Goal: Information Seeking & Learning: Compare options

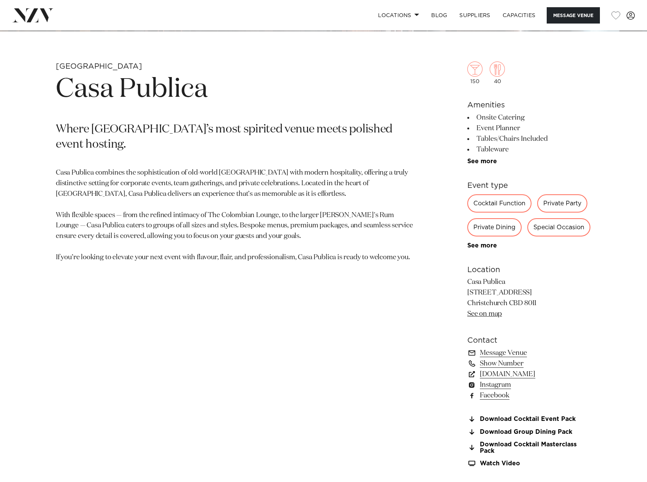
scroll to position [304, 0]
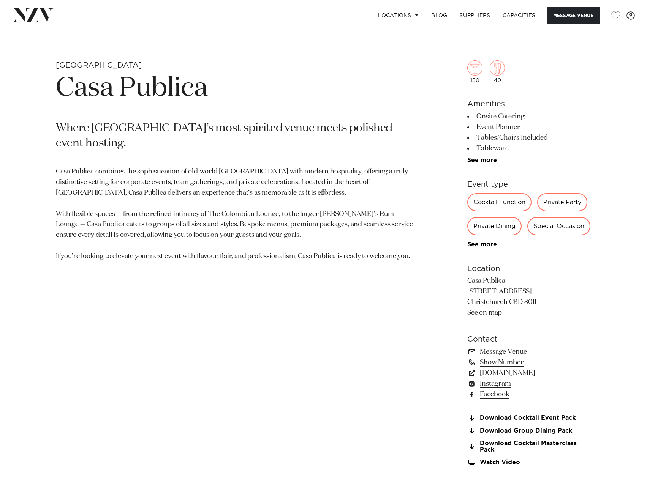
click at [80, 180] on p "Casa Publica combines the sophistication of old-world Latin America with modern…" at bounding box center [234, 214] width 357 height 95
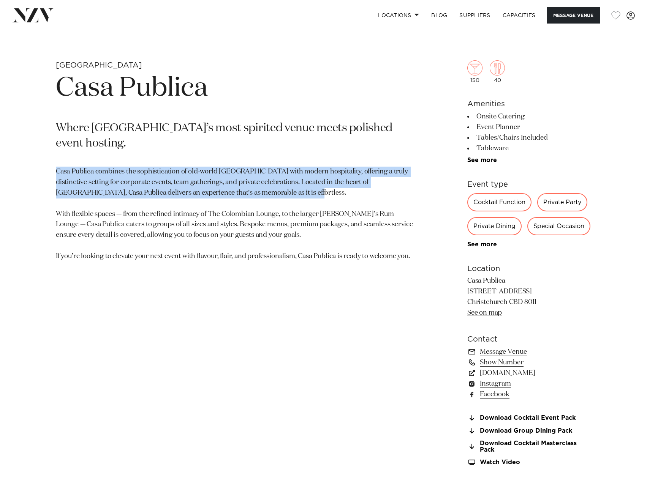
click at [80, 180] on p "Casa Publica combines the sophistication of old-world Latin America with modern…" at bounding box center [234, 214] width 357 height 95
click at [178, 175] on p "Casa Publica combines the sophistication of old-world Latin America with modern…" at bounding box center [234, 214] width 357 height 95
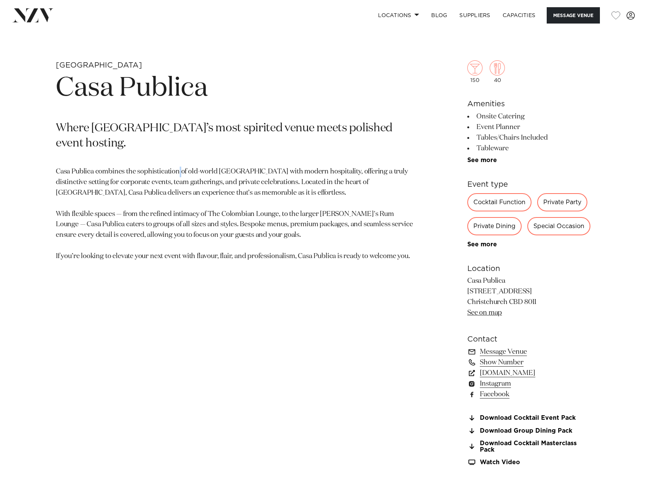
click at [178, 175] on p "Casa Publica combines the sophistication of old-world Latin America with modern…" at bounding box center [234, 214] width 357 height 95
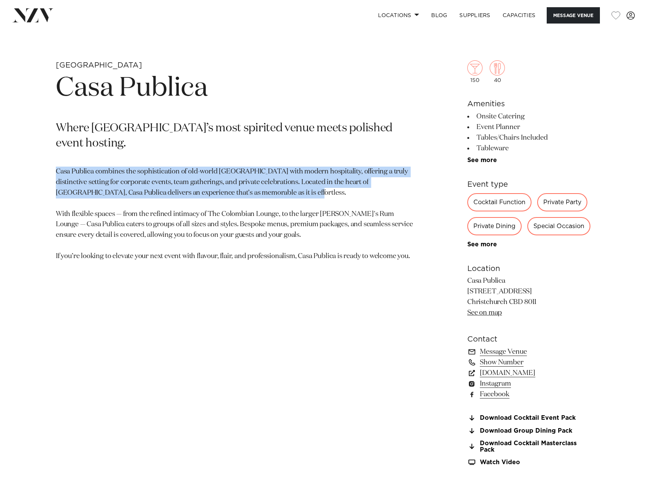
click at [178, 175] on p "Casa Publica combines the sophistication of old-world Latin America with modern…" at bounding box center [234, 214] width 357 height 95
click at [229, 172] on p "Casa Publica combines the sophistication of old-world Latin America with modern…" at bounding box center [234, 214] width 357 height 95
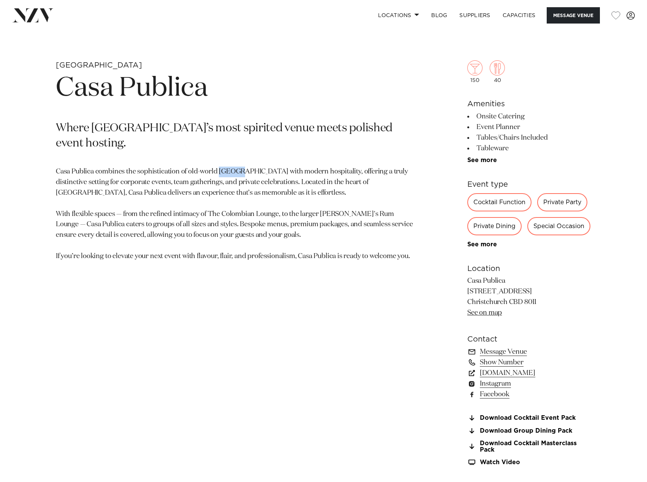
click at [229, 172] on p "Casa Publica combines the sophistication of old-world Latin America with modern…" at bounding box center [234, 214] width 357 height 95
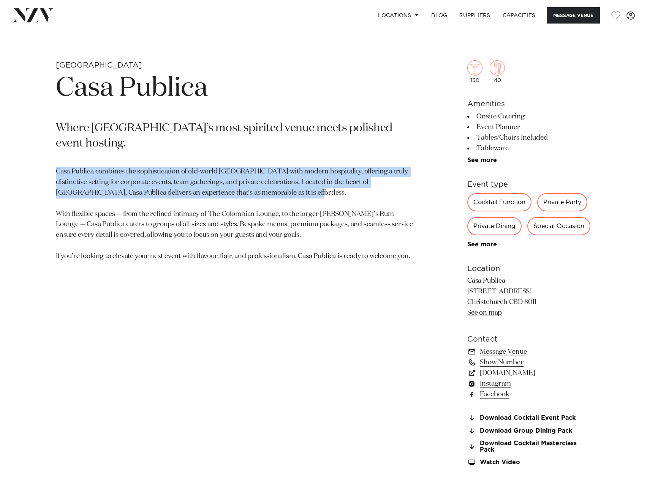
click at [229, 172] on p "Casa Publica combines the sophistication of old-world Latin America with modern…" at bounding box center [234, 214] width 357 height 95
click at [210, 168] on p "Casa Publica combines the sophistication of old-world Latin America with modern…" at bounding box center [234, 214] width 357 height 95
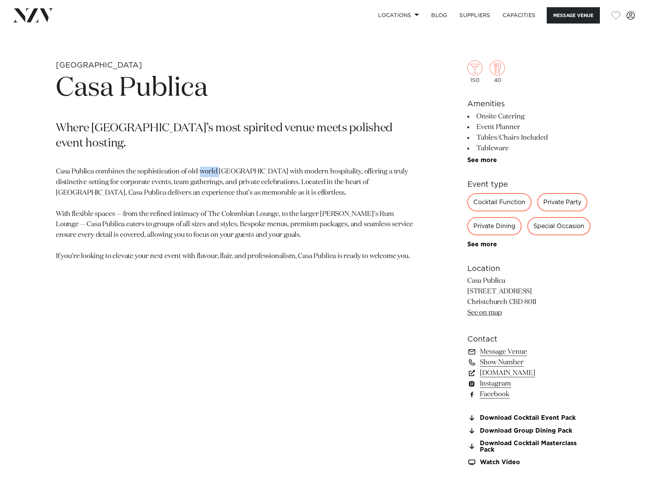
click at [210, 168] on p "Casa Publica combines the sophistication of old-world Latin America with modern…" at bounding box center [234, 214] width 357 height 95
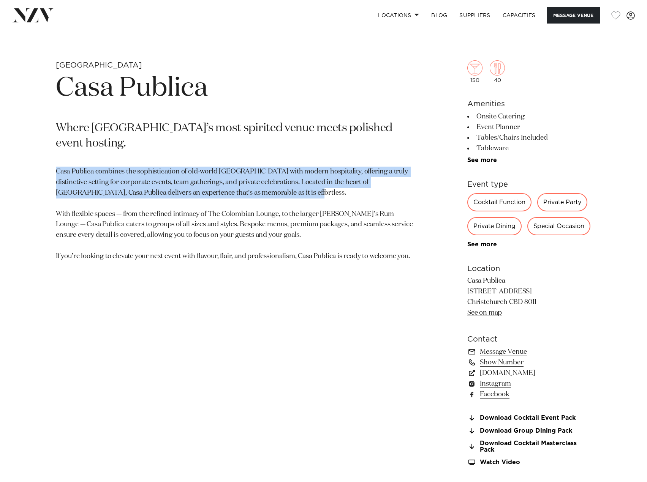
click at [210, 168] on p "Casa Publica combines the sophistication of old-world Latin America with modern…" at bounding box center [234, 214] width 357 height 95
click at [235, 167] on p "Casa Publica combines the sophistication of old-world Latin America with modern…" at bounding box center [234, 214] width 357 height 95
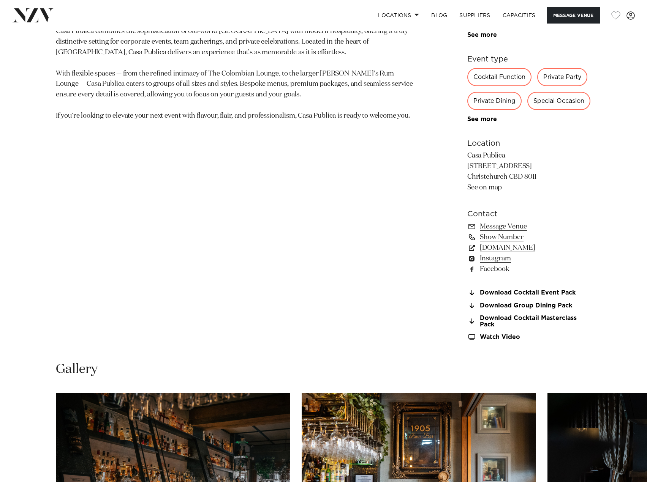
scroll to position [456, 0]
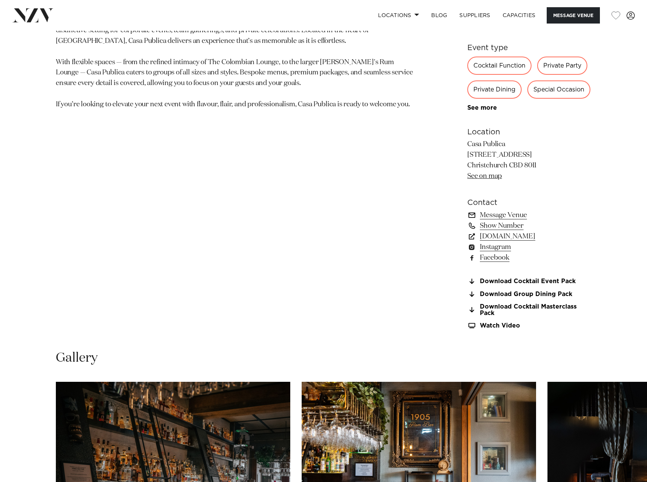
click at [498, 214] on link "Message Venue" at bounding box center [529, 215] width 124 height 11
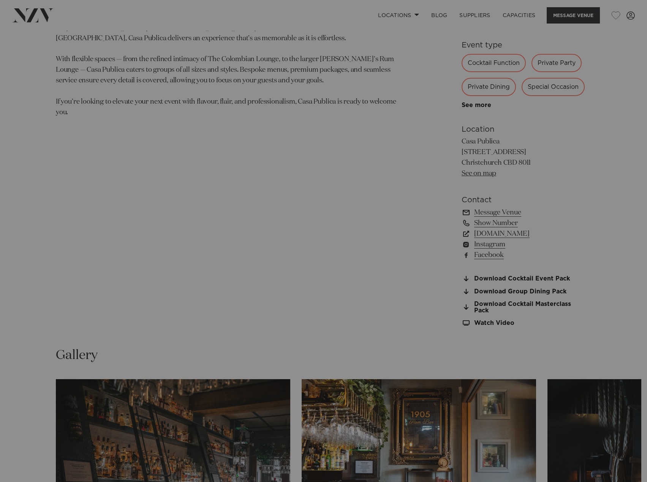
scroll to position [443, 0]
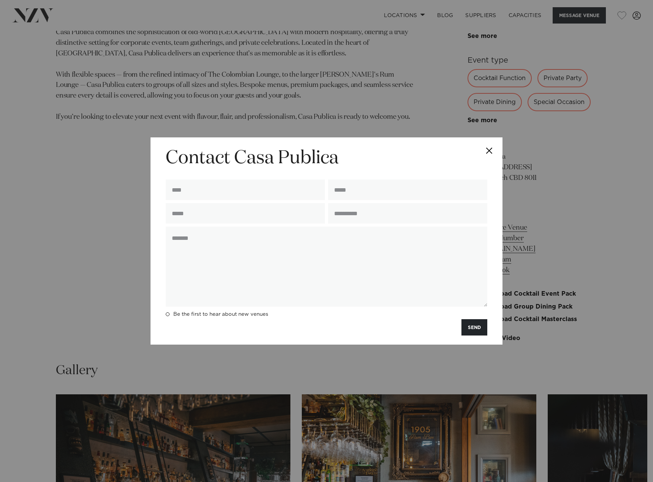
click at [492, 148] on button "Close" at bounding box center [489, 151] width 27 height 27
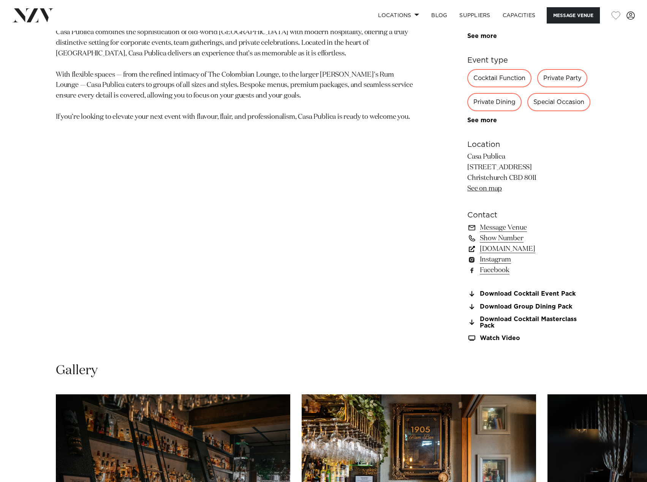
click at [512, 247] on link "casapublica.co.nz" at bounding box center [529, 249] width 124 height 11
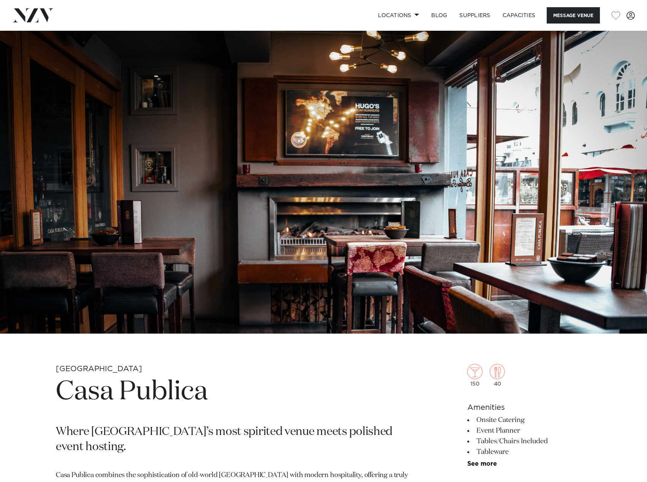
scroll to position [190, 0]
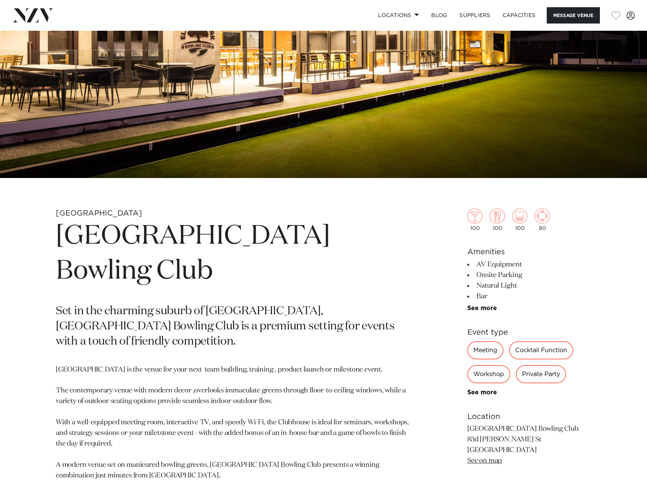
scroll to position [228, 0]
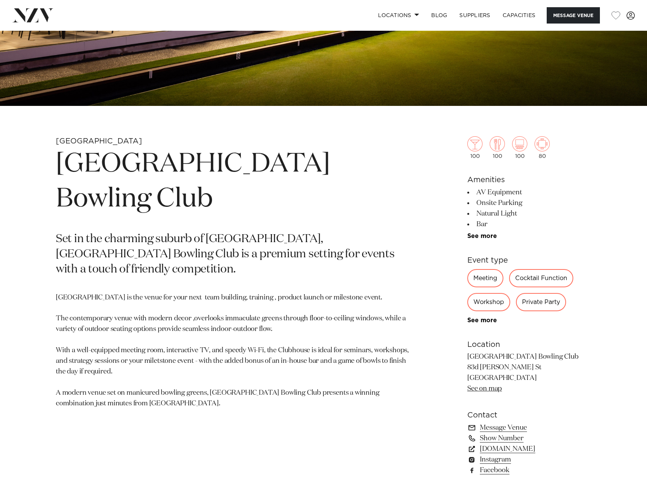
click at [344, 169] on h1 "Elmwood Park Bowling Club" at bounding box center [234, 182] width 357 height 70
click at [343, 170] on h1 "Elmwood Park Bowling Club" at bounding box center [234, 182] width 357 height 70
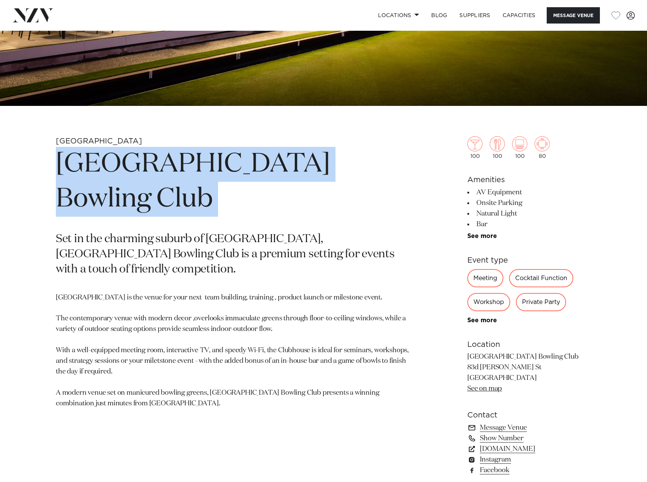
click at [343, 170] on h1 "Elmwood Park Bowling Club" at bounding box center [234, 182] width 357 height 70
click at [372, 163] on h1 "Elmwood Park Bowling Club" at bounding box center [234, 182] width 357 height 70
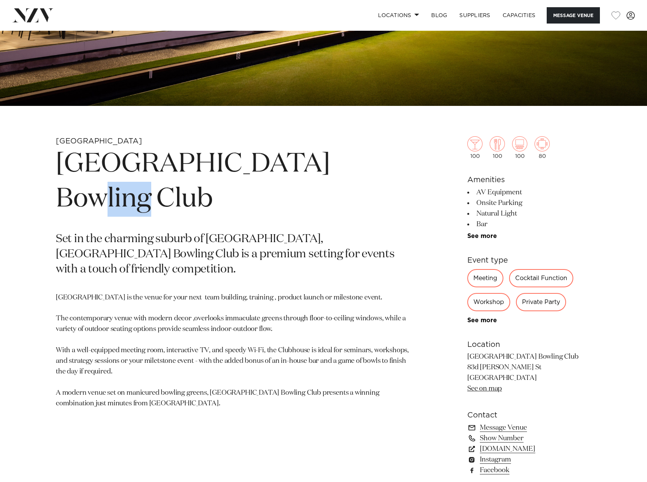
click at [372, 163] on h1 "Elmwood Park Bowling Club" at bounding box center [234, 182] width 357 height 70
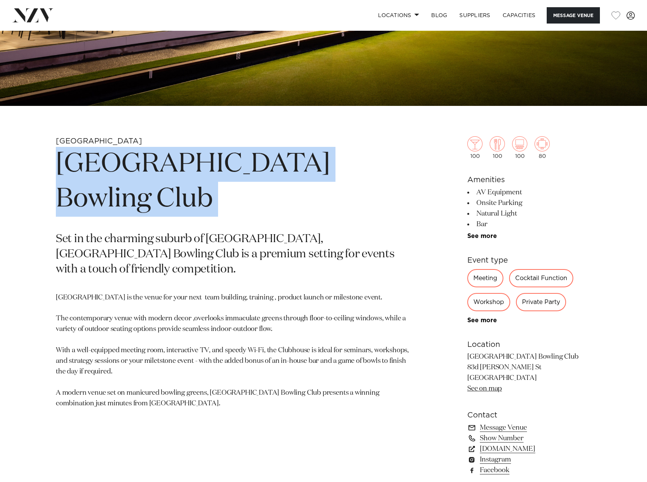
click at [372, 163] on h1 "Elmwood Park Bowling Club" at bounding box center [234, 182] width 357 height 70
click at [389, 163] on h1 "Elmwood Park Bowling Club" at bounding box center [234, 182] width 357 height 70
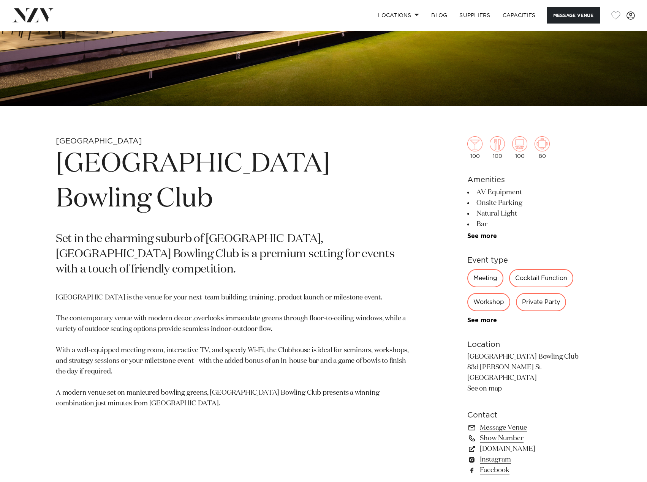
click at [329, 232] on p "Set in the charming suburb of Merivale, Elmwood Park Bowling Club is a premium …" at bounding box center [234, 255] width 357 height 46
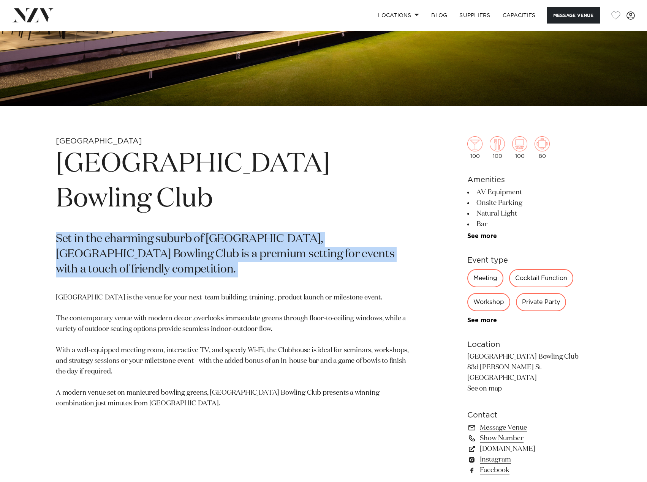
click at [329, 232] on p "Set in the charming suburb of Merivale, Elmwood Park Bowling Club is a premium …" at bounding box center [234, 255] width 357 height 46
click at [383, 232] on p "Set in the charming suburb of Merivale, Elmwood Park Bowling Club is a premium …" at bounding box center [234, 255] width 357 height 46
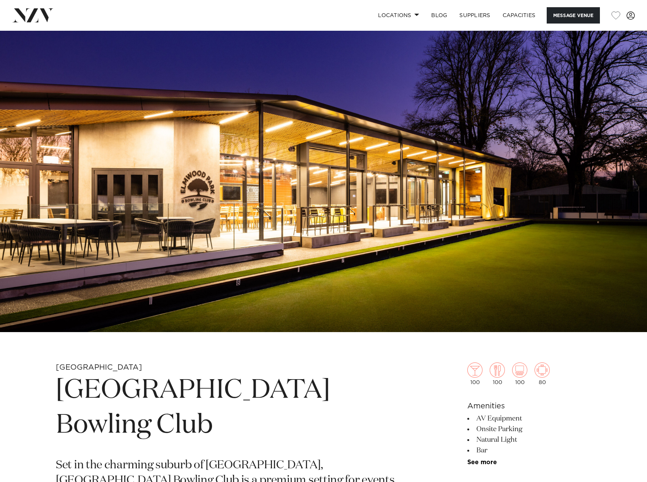
scroll to position [0, 0]
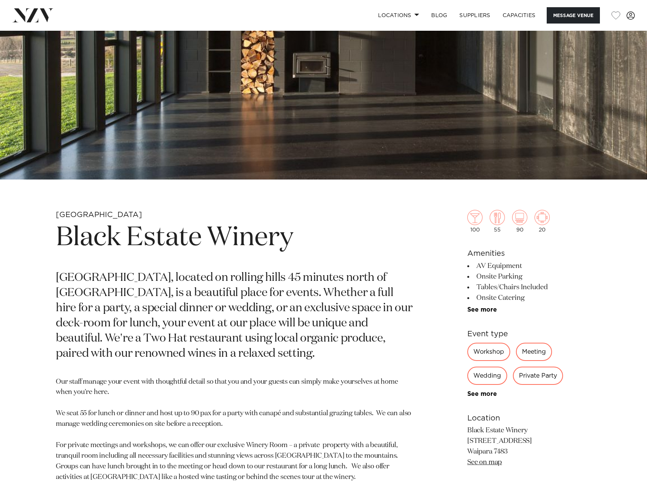
scroll to position [190, 0]
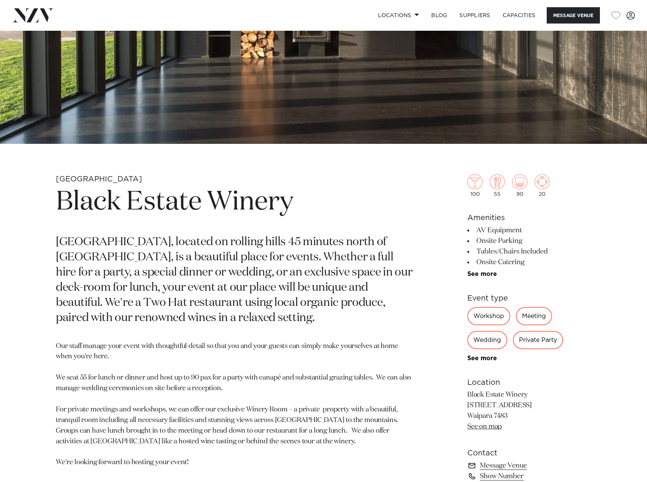
click at [182, 202] on h1 "Black Estate Winery" at bounding box center [234, 202] width 357 height 35
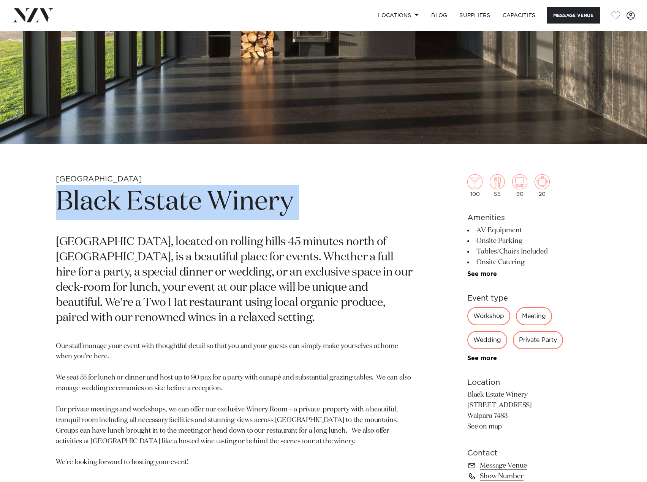
click at [182, 202] on h1 "Black Estate Winery" at bounding box center [234, 202] width 357 height 35
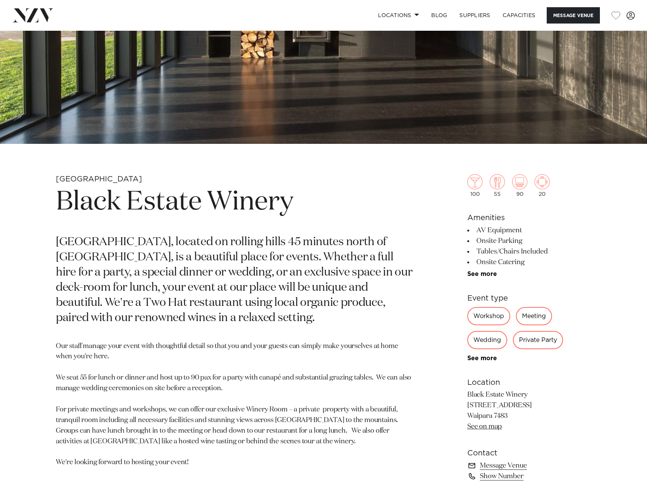
click at [282, 182] on section "Christchurch Black Estate Winery Black Estate, located on rolling hills 45 minu…" at bounding box center [234, 356] width 357 height 364
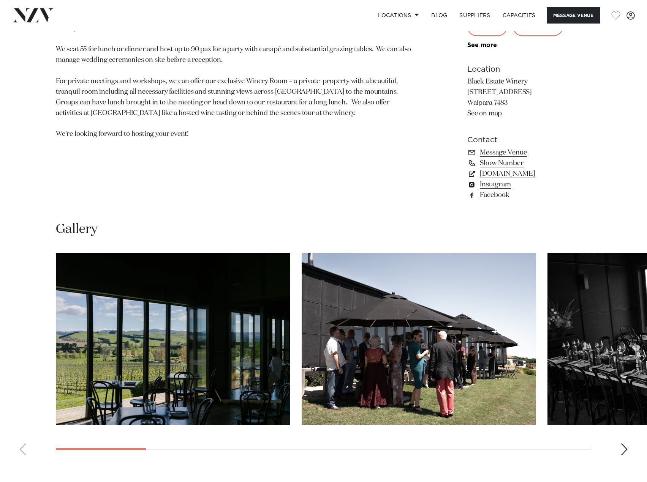
scroll to position [532, 0]
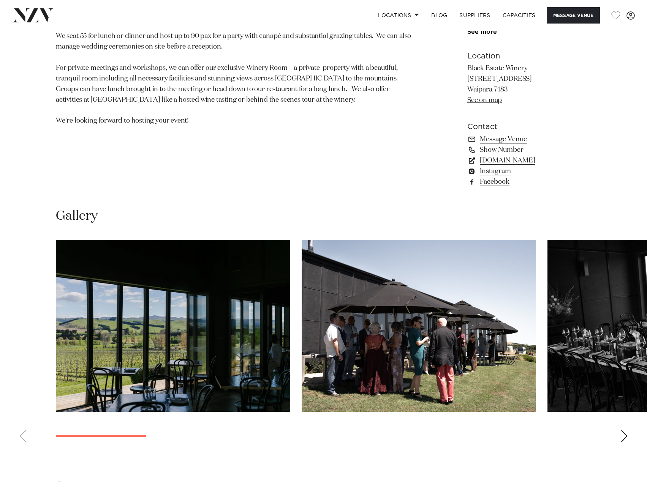
click at [501, 160] on link "blackestate.co.nz" at bounding box center [529, 160] width 124 height 11
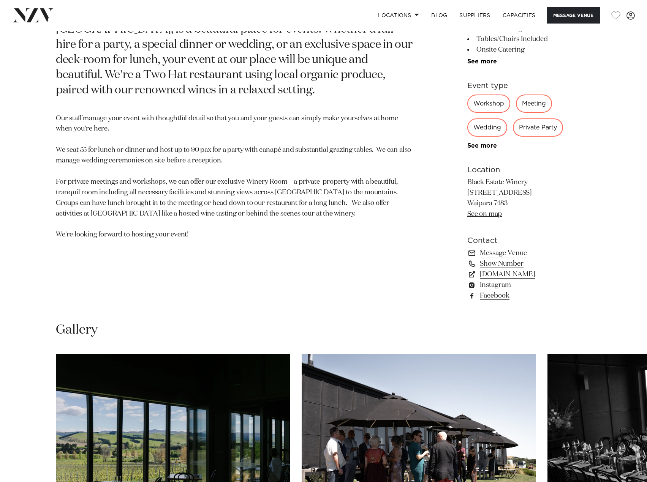
scroll to position [266, 0]
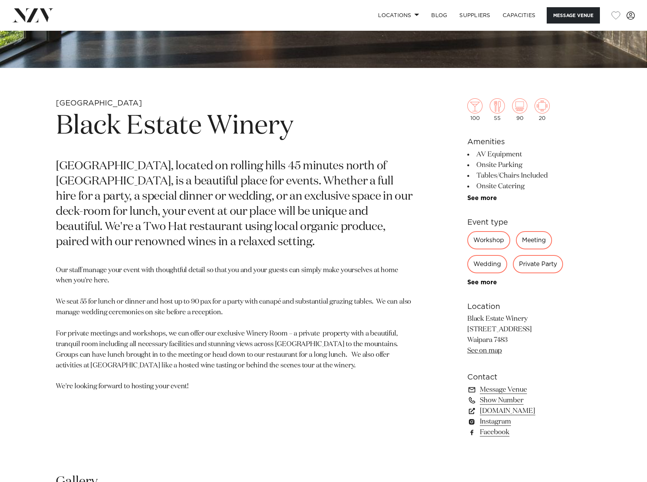
click at [27, 17] on img at bounding box center [32, 15] width 41 height 14
click at [397, 16] on link "Locations" at bounding box center [398, 15] width 53 height 16
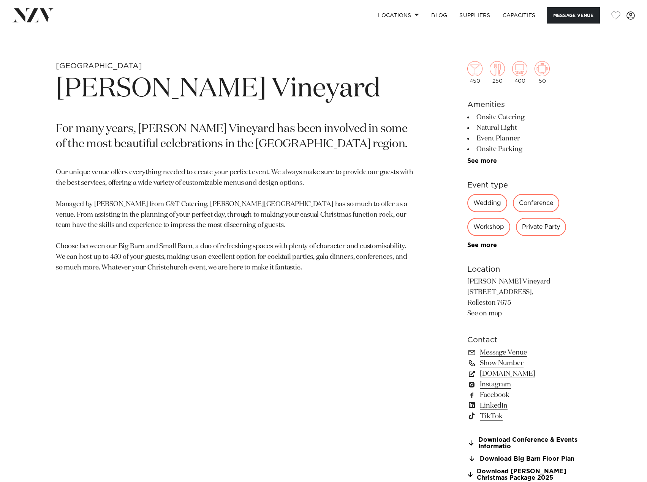
scroll to position [304, 0]
click at [511, 374] on link "[DOMAIN_NAME]" at bounding box center [529, 373] width 124 height 11
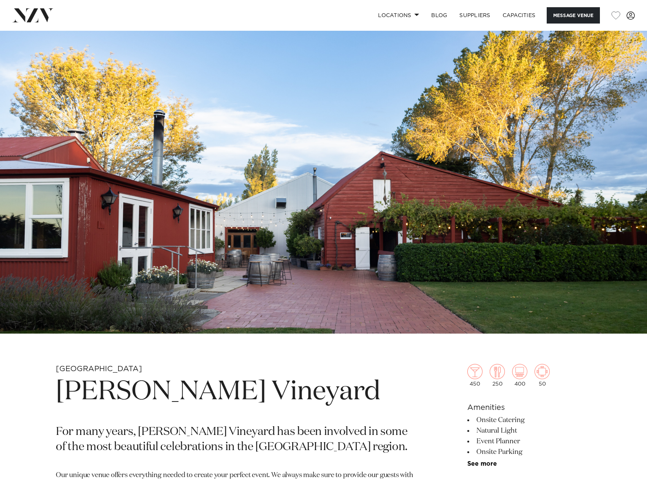
scroll to position [228, 0]
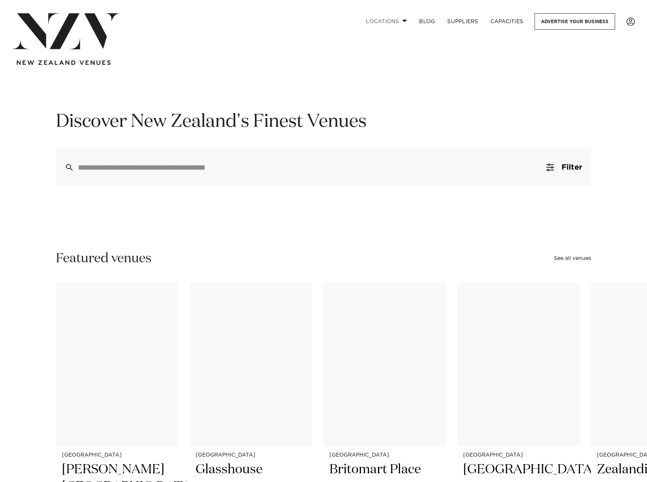
click at [392, 16] on link "Locations" at bounding box center [386, 21] width 53 height 16
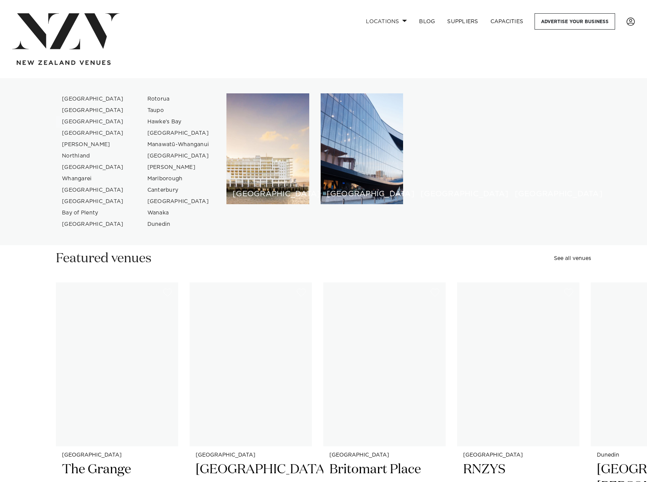
click at [90, 121] on link "[GEOGRAPHIC_DATA]" at bounding box center [93, 121] width 74 height 11
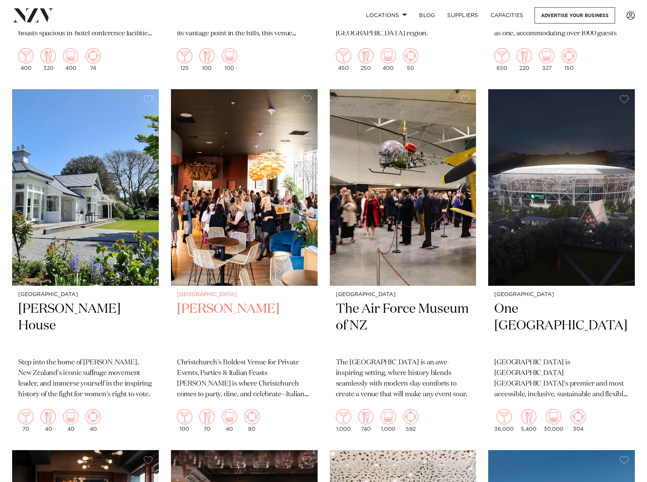
scroll to position [684, 0]
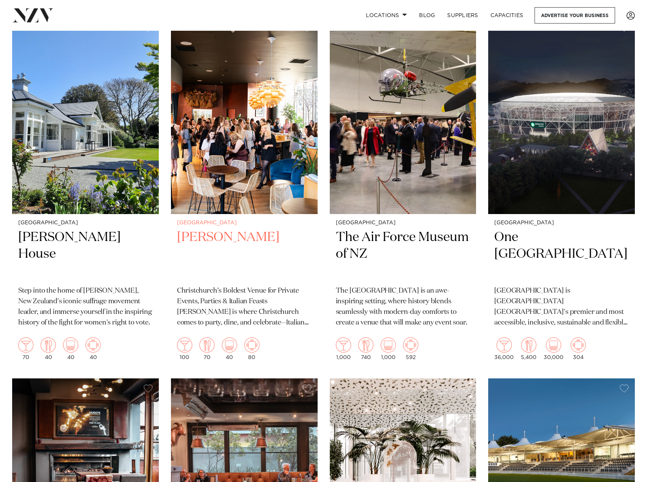
click at [223, 236] on h2 "Bar Franco" at bounding box center [244, 254] width 134 height 51
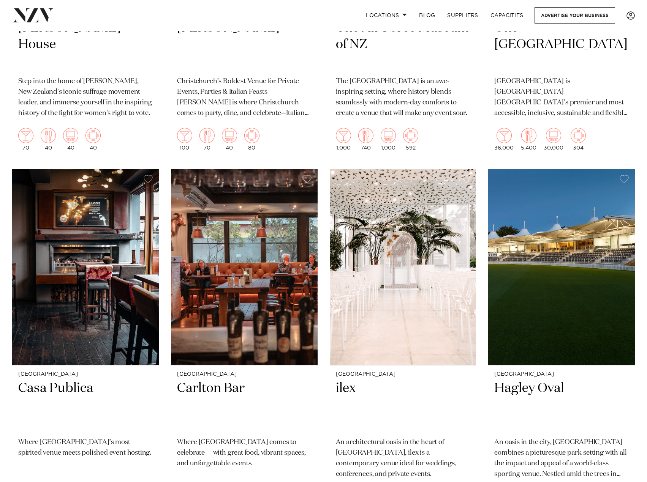
scroll to position [912, 0]
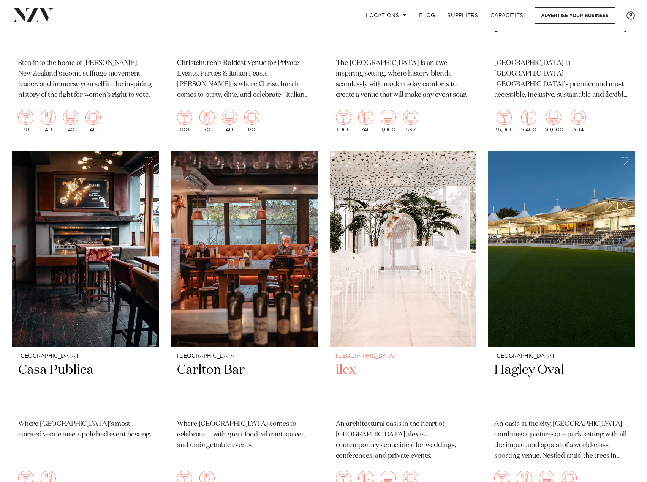
click at [432, 239] on img at bounding box center [403, 249] width 147 height 197
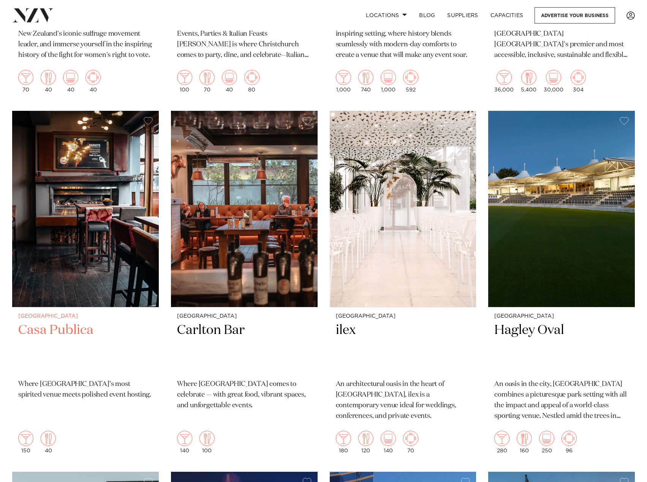
scroll to position [988, 0]
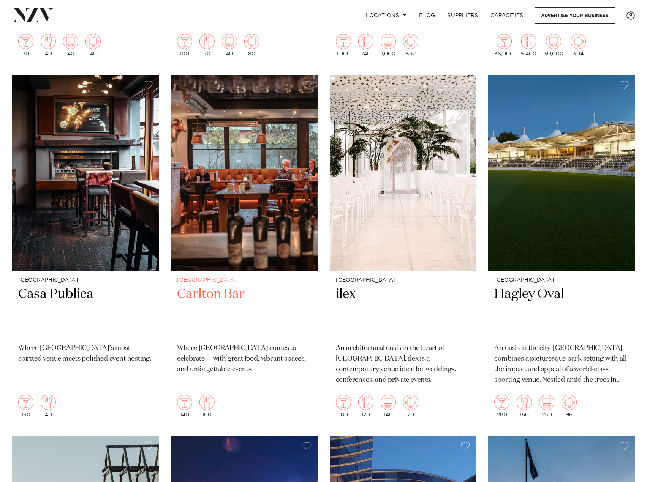
click at [238, 184] on img at bounding box center [244, 173] width 147 height 197
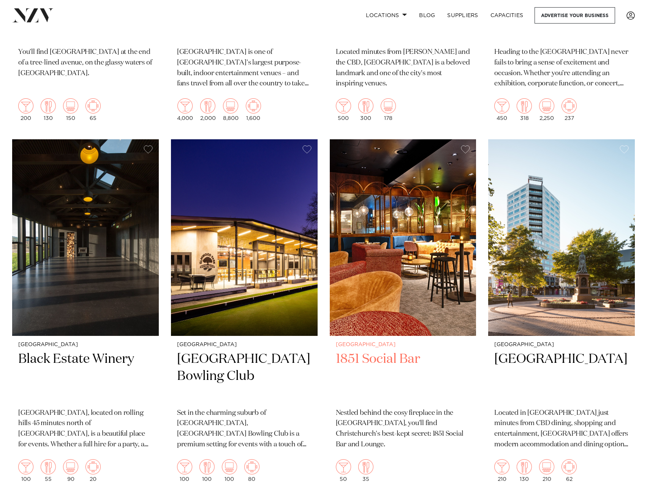
scroll to position [1710, 0]
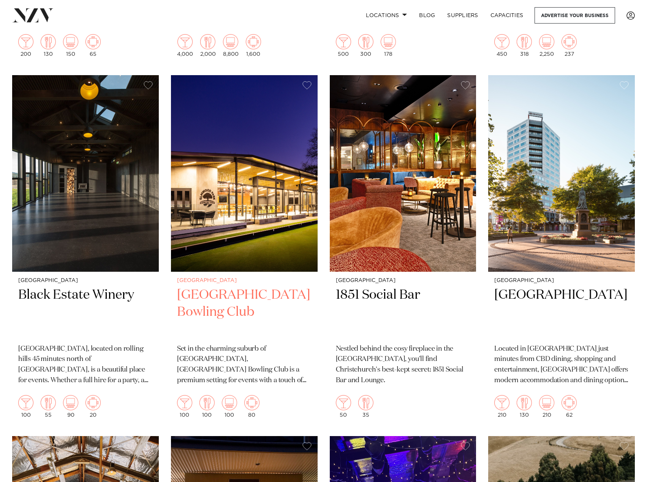
click at [216, 296] on h2 "Elmwood Park Bowling Club" at bounding box center [244, 312] width 134 height 51
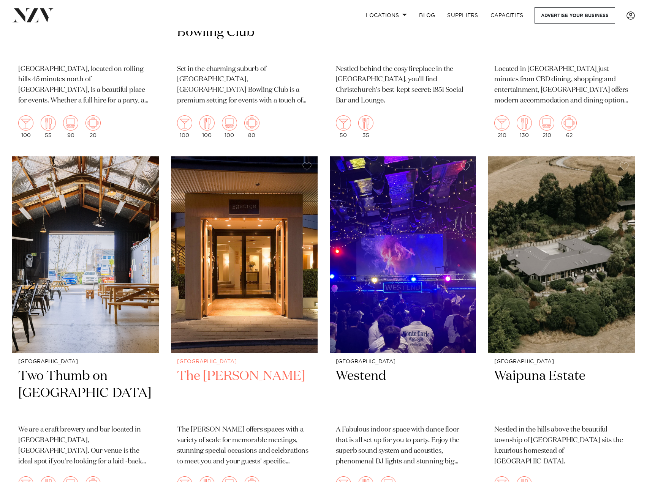
scroll to position [2127, 0]
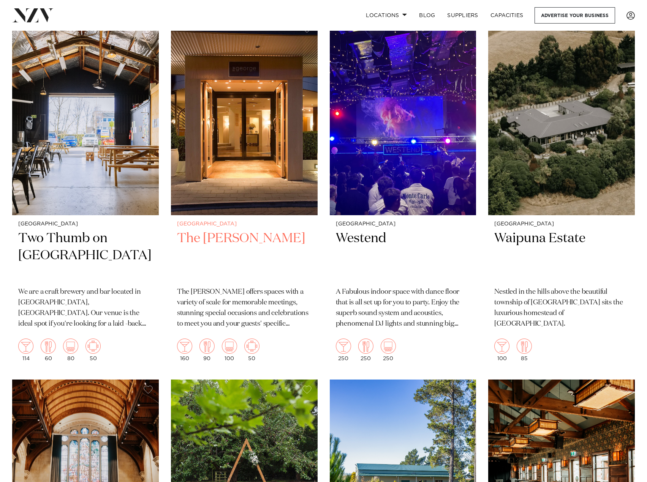
click at [229, 183] on img at bounding box center [244, 117] width 147 height 197
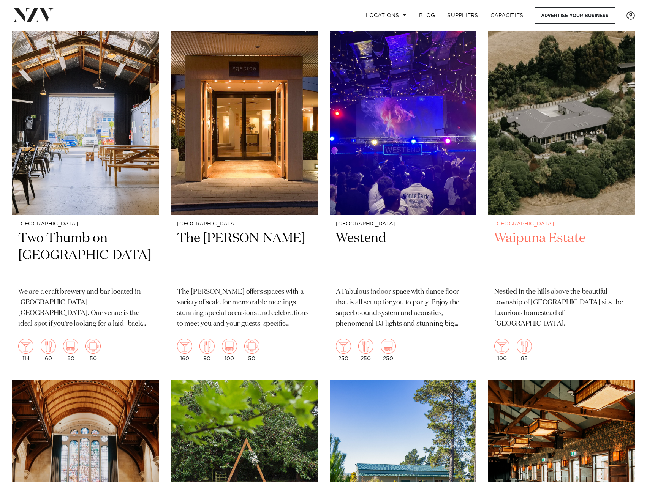
click at [538, 235] on h2 "Waipuna Estate" at bounding box center [561, 255] width 134 height 51
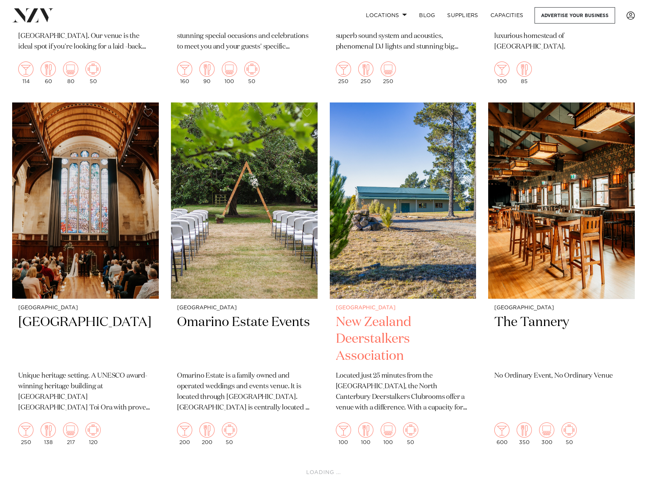
scroll to position [2469, 0]
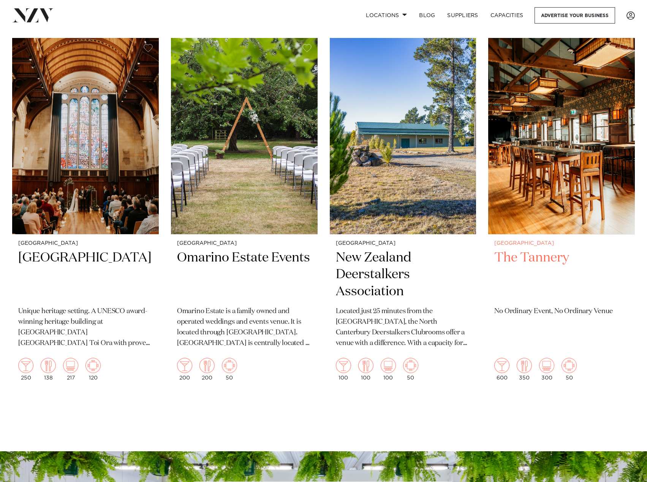
click at [555, 250] on h2 "The Tannery" at bounding box center [561, 275] width 134 height 51
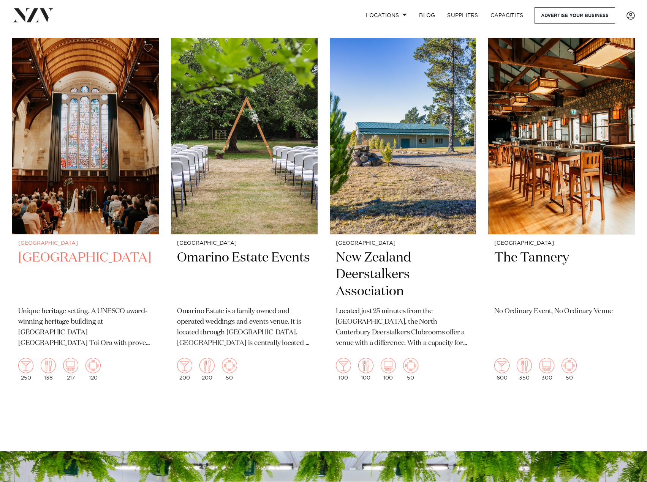
click at [102, 172] on img at bounding box center [85, 136] width 147 height 197
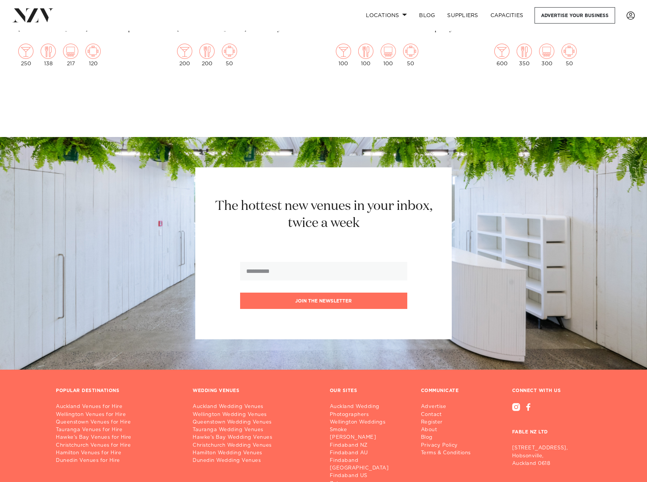
scroll to position [2713, 0]
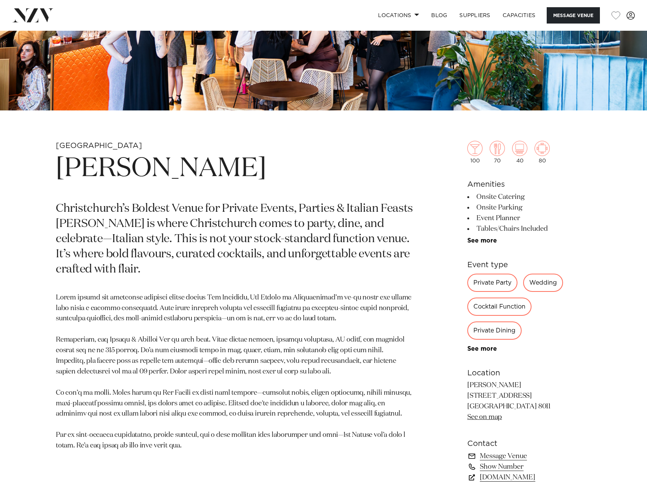
scroll to position [304, 0]
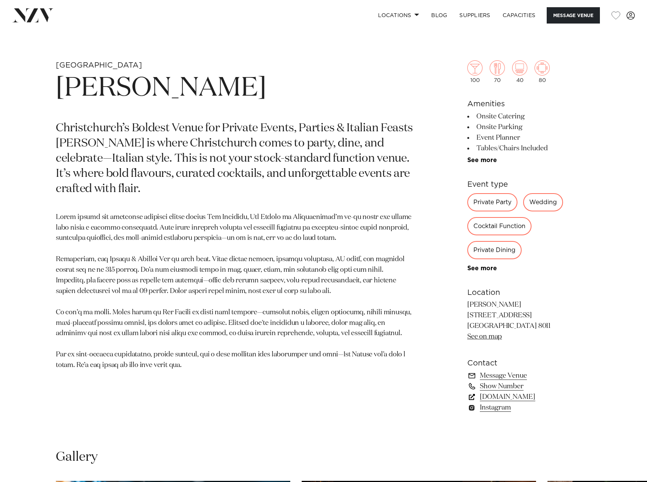
click at [492, 396] on link "www.barfranco.nz" at bounding box center [529, 397] width 124 height 11
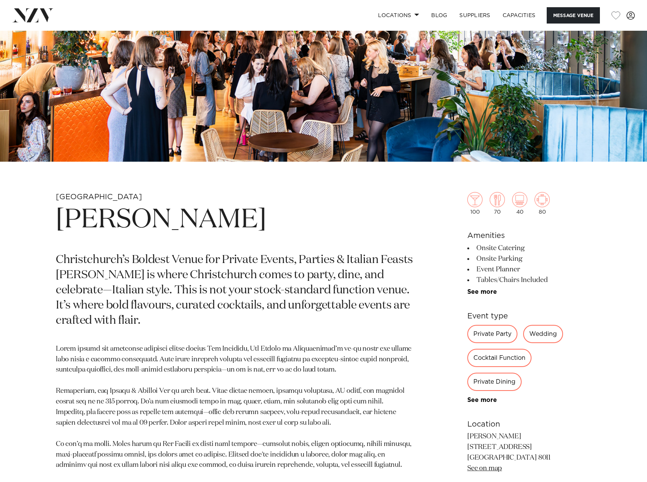
scroll to position [152, 0]
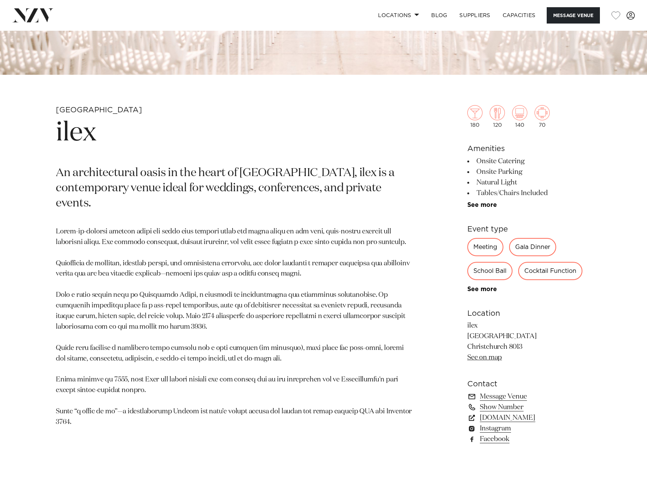
scroll to position [266, 0]
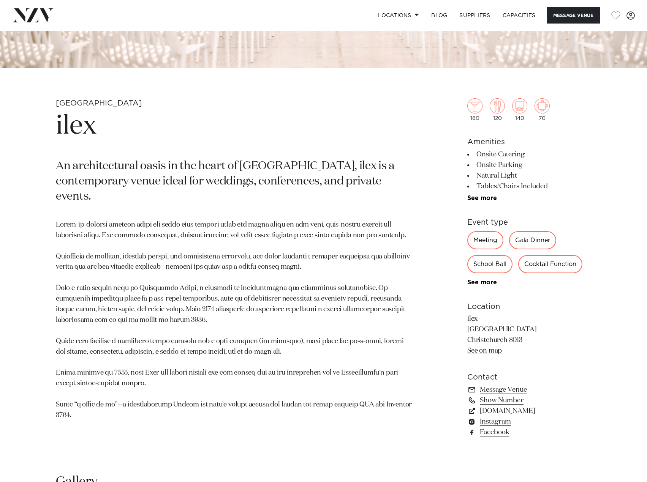
click at [188, 168] on p "An architectural oasis in the heart of Christchurch Botanic Gardens, ilex is a …" at bounding box center [234, 182] width 357 height 46
click at [189, 169] on p "An architectural oasis in the heart of Christchurch Botanic Gardens, ilex is a …" at bounding box center [234, 182] width 357 height 46
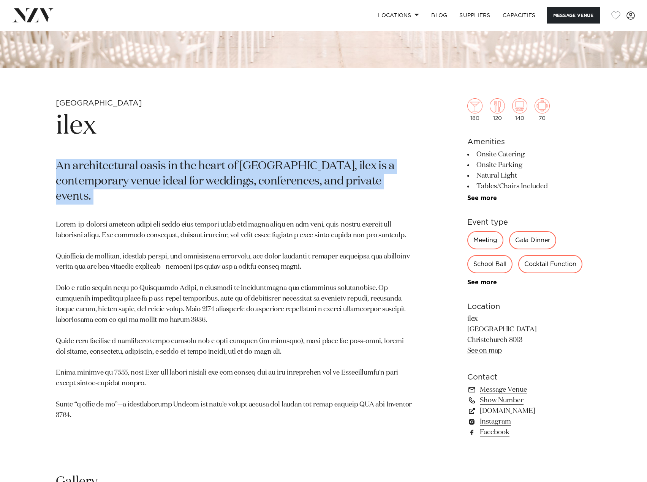
click at [189, 169] on p "An architectural oasis in the heart of Christchurch Botanic Gardens, ilex is a …" at bounding box center [234, 182] width 357 height 46
click at [220, 130] on h1 "ilex" at bounding box center [234, 126] width 357 height 35
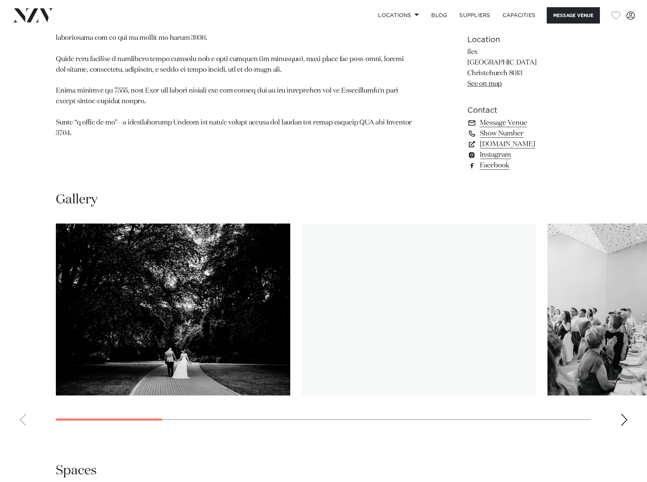
scroll to position [722, 0]
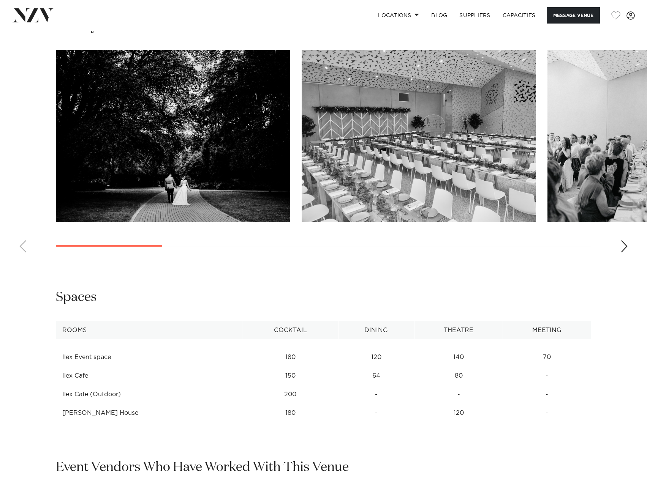
click at [626, 243] on div "Next slide" at bounding box center [624, 246] width 8 height 12
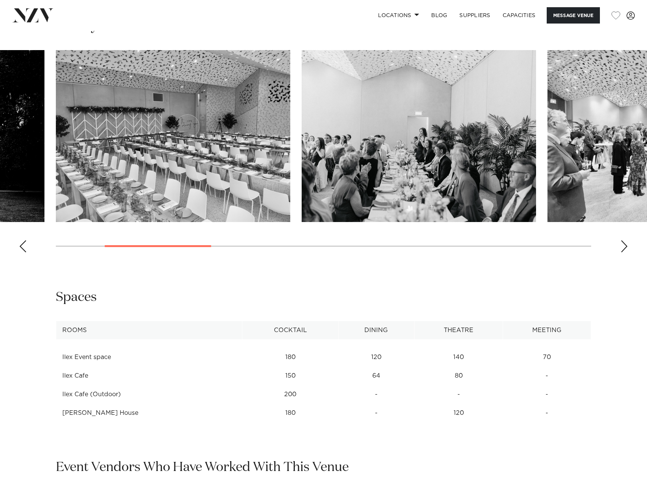
click at [626, 243] on div "Next slide" at bounding box center [624, 246] width 8 height 12
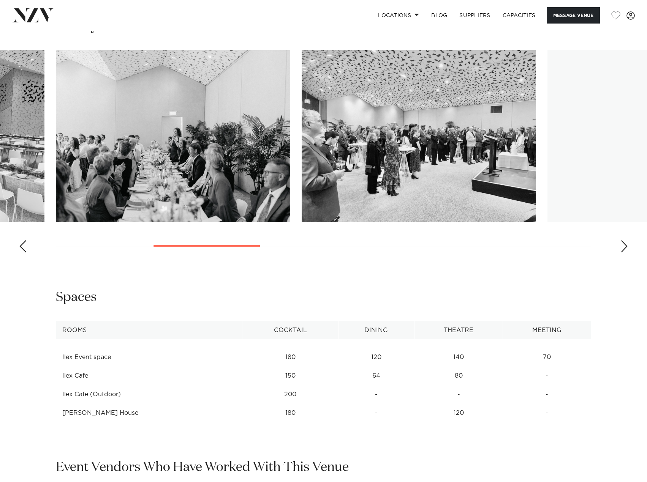
click at [626, 243] on div "Next slide" at bounding box center [624, 246] width 8 height 12
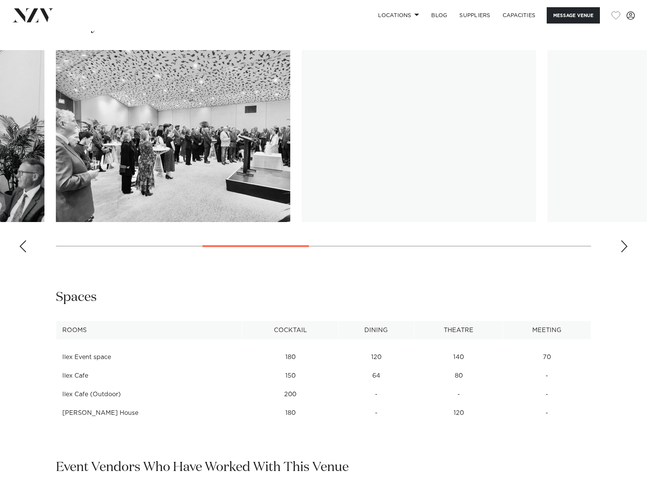
click at [626, 243] on div "Next slide" at bounding box center [624, 246] width 8 height 12
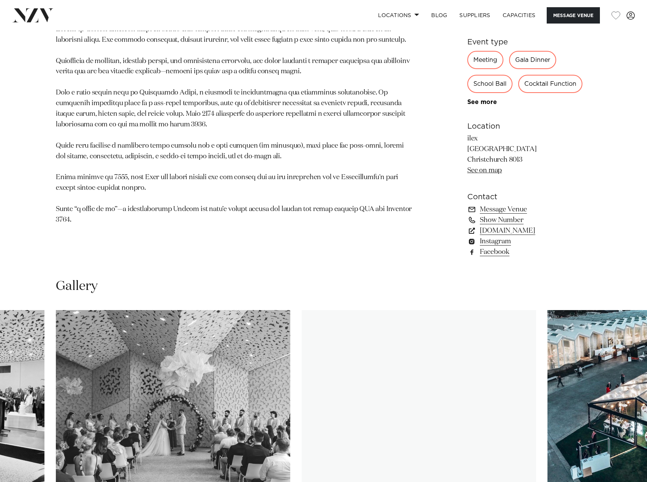
scroll to position [532, 0]
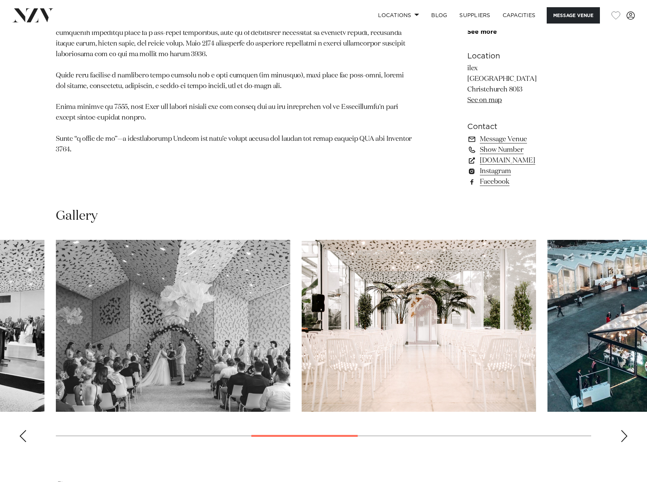
click at [626, 432] on div "Next slide" at bounding box center [624, 436] width 8 height 12
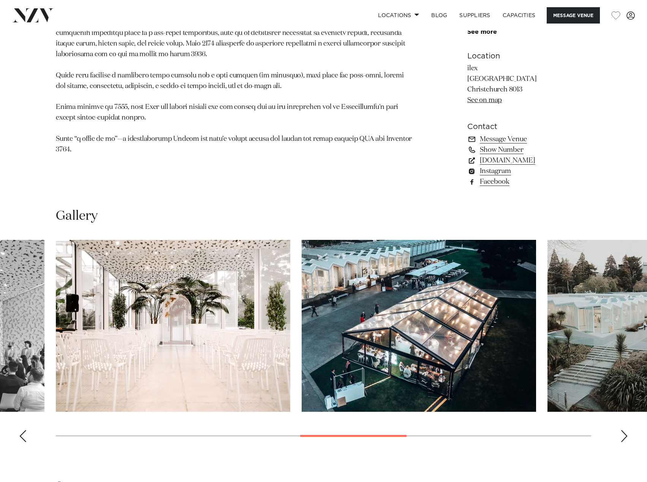
click at [626, 432] on div "Next slide" at bounding box center [624, 436] width 8 height 12
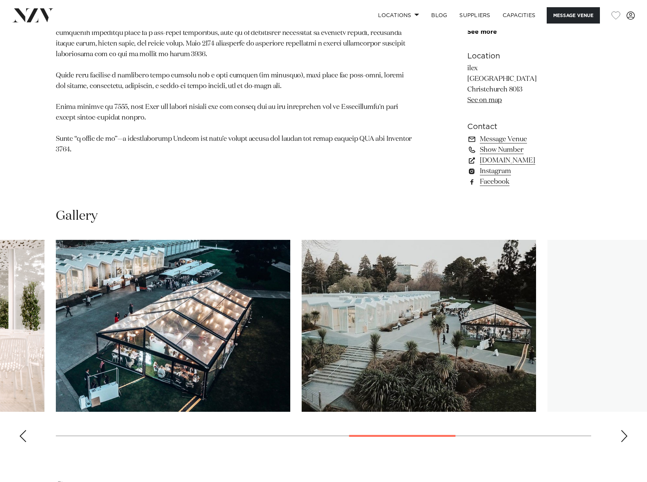
click at [626, 432] on div "Next slide" at bounding box center [624, 436] width 8 height 12
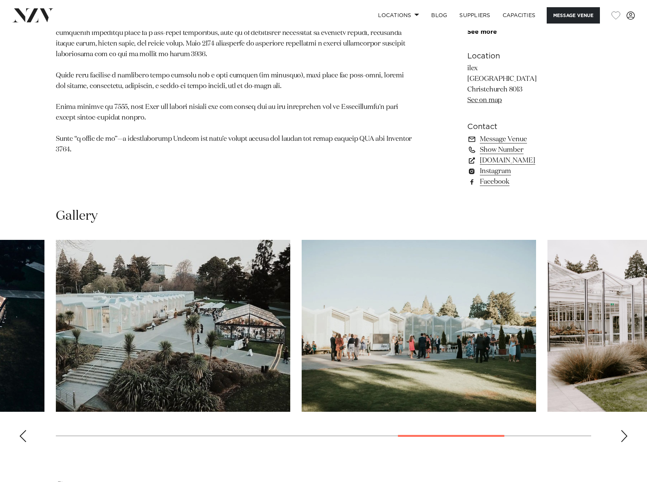
click at [626, 432] on div "Next slide" at bounding box center [624, 436] width 8 height 12
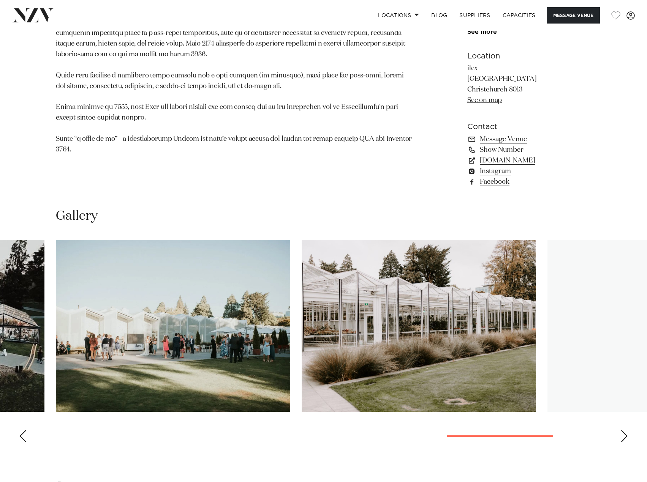
click at [626, 432] on div "Next slide" at bounding box center [624, 436] width 8 height 12
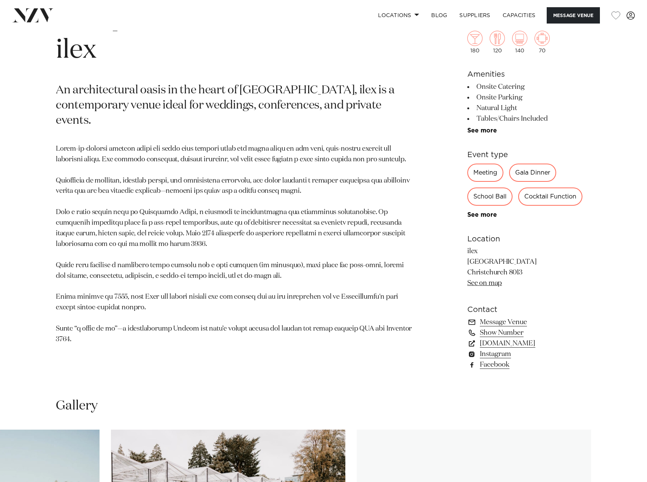
scroll to position [152, 0]
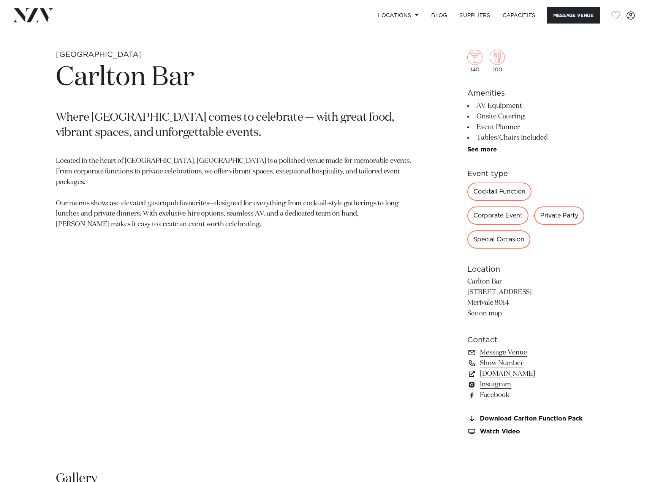
scroll to position [304, 0]
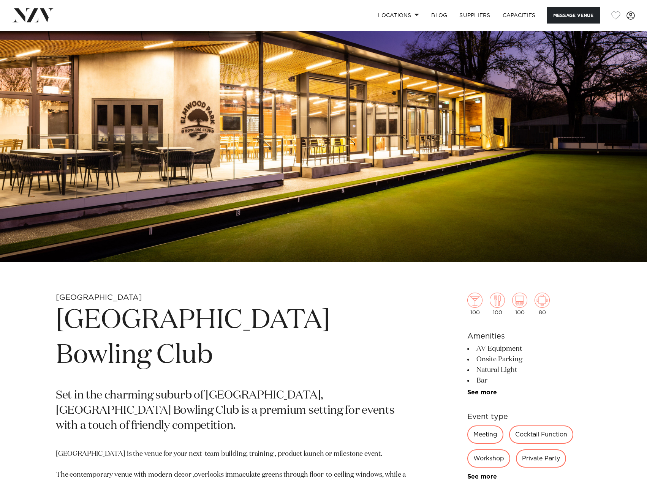
scroll to position [152, 0]
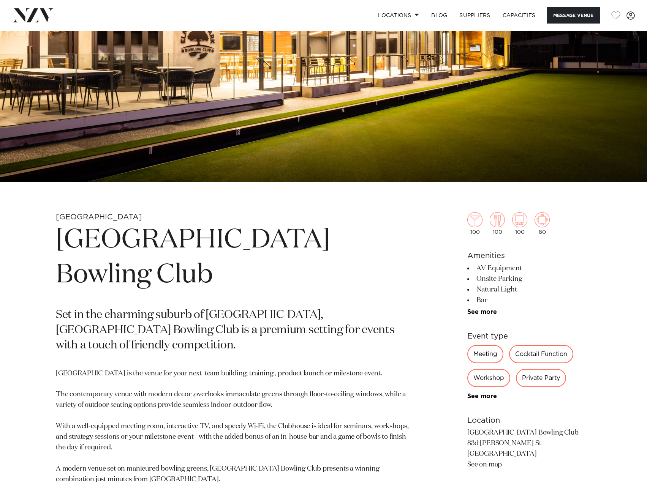
click at [161, 236] on h1 "Elmwood Park Bowling Club" at bounding box center [234, 258] width 357 height 70
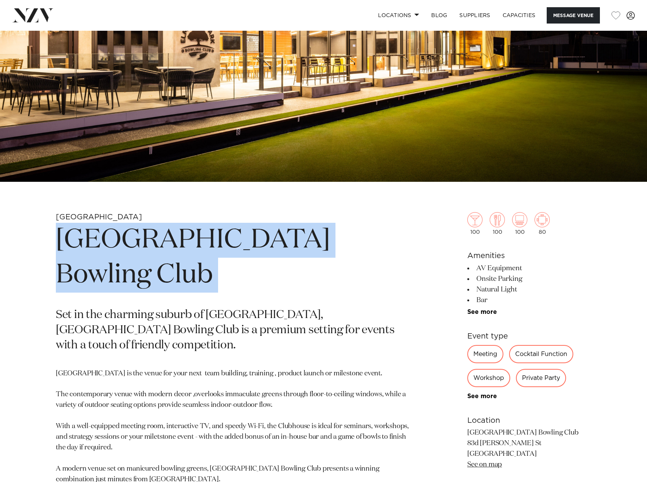
click at [161, 236] on h1 "Elmwood Park Bowling Club" at bounding box center [234, 258] width 357 height 70
click at [223, 231] on h1 "Elmwood Park Bowling Club" at bounding box center [234, 258] width 357 height 70
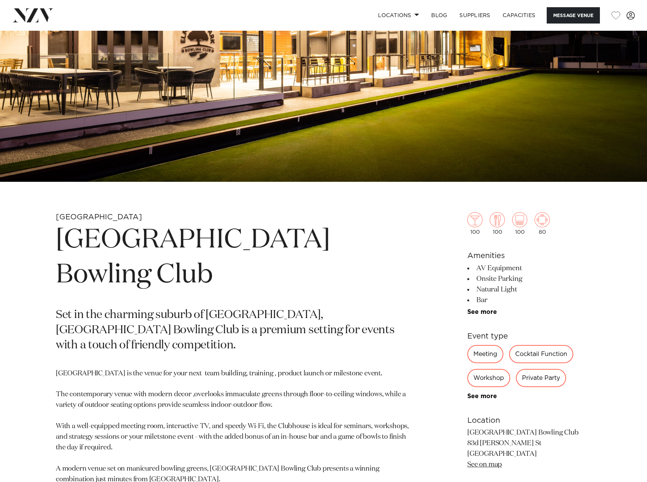
click at [208, 308] on p "Set in the charming suburb of Merivale, Elmwood Park Bowling Club is a premium …" at bounding box center [234, 331] width 357 height 46
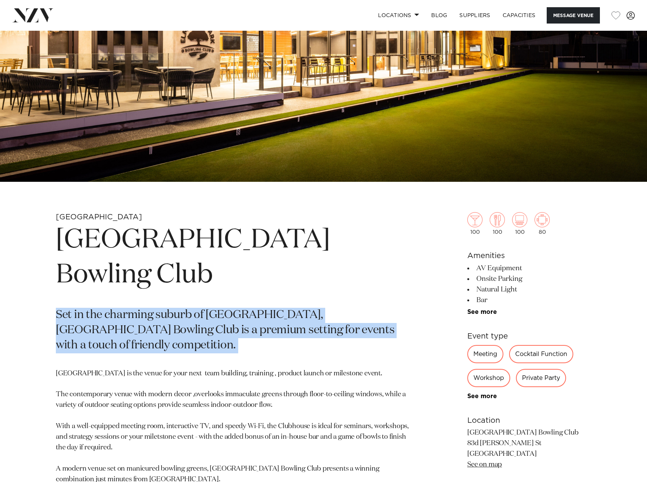
click at [208, 308] on p "Set in the charming suburb of Merivale, Elmwood Park Bowling Club is a premium …" at bounding box center [234, 331] width 357 height 46
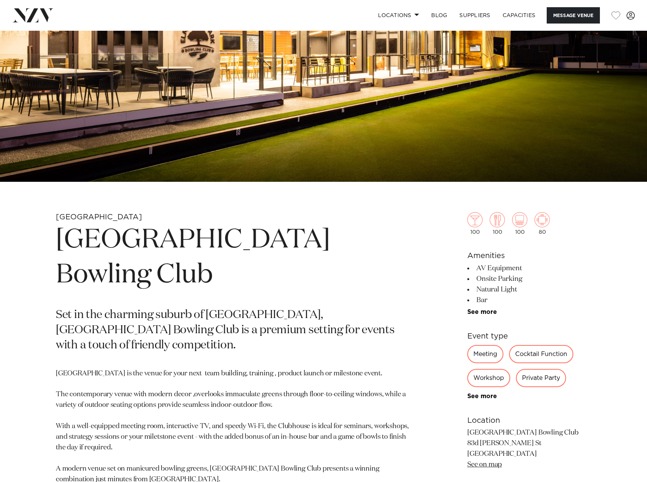
click at [306, 225] on h1 "Elmwood Park Bowling Club" at bounding box center [234, 258] width 357 height 70
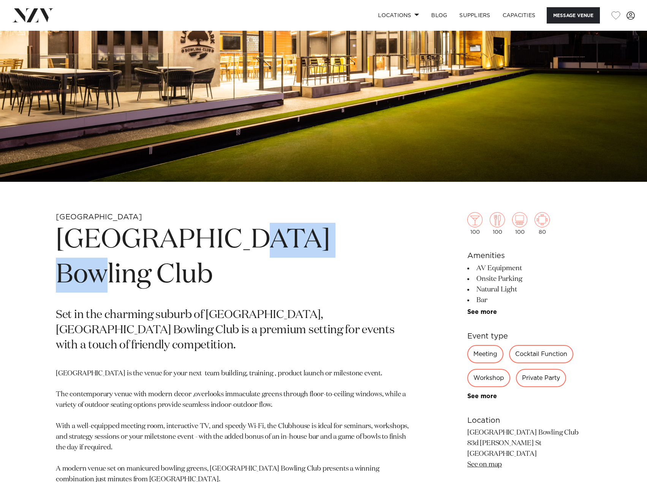
click at [306, 225] on h1 "Elmwood Park Bowling Club" at bounding box center [234, 258] width 357 height 70
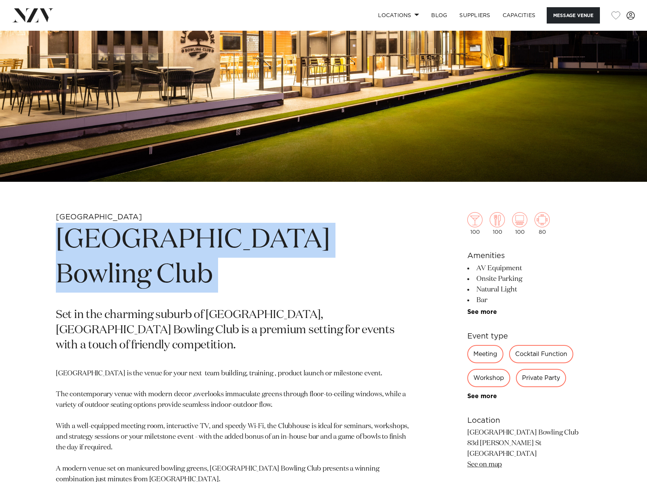
click at [306, 225] on h1 "Elmwood Park Bowling Club" at bounding box center [234, 258] width 357 height 70
click at [387, 228] on h1 "Elmwood Park Bowling Club" at bounding box center [234, 258] width 357 height 70
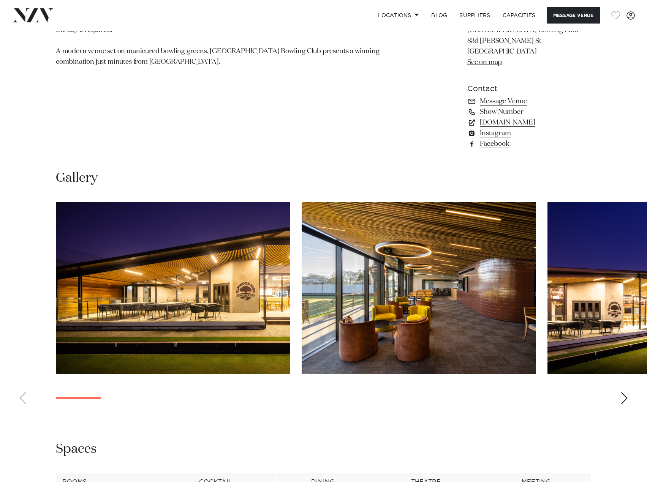
scroll to position [418, 0]
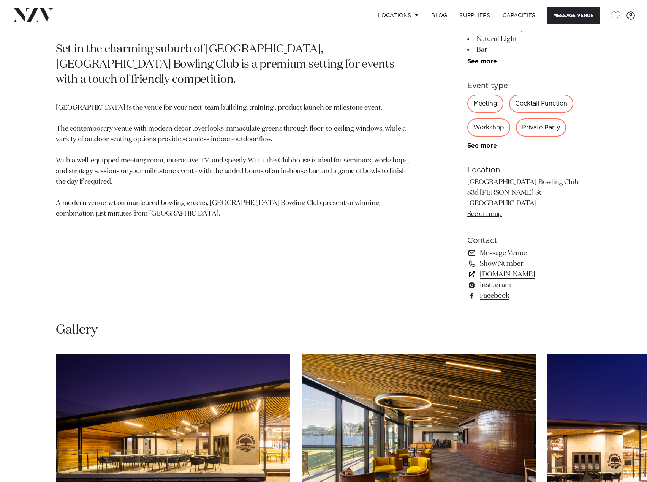
click at [498, 276] on link "elmwoodpark.co.nz" at bounding box center [529, 274] width 124 height 11
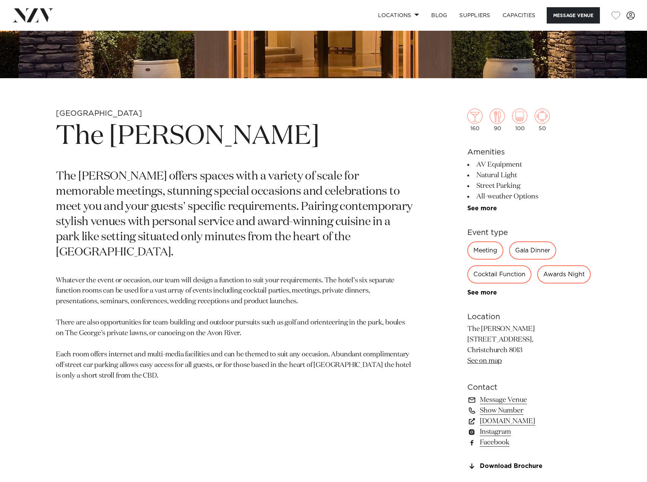
scroll to position [266, 0]
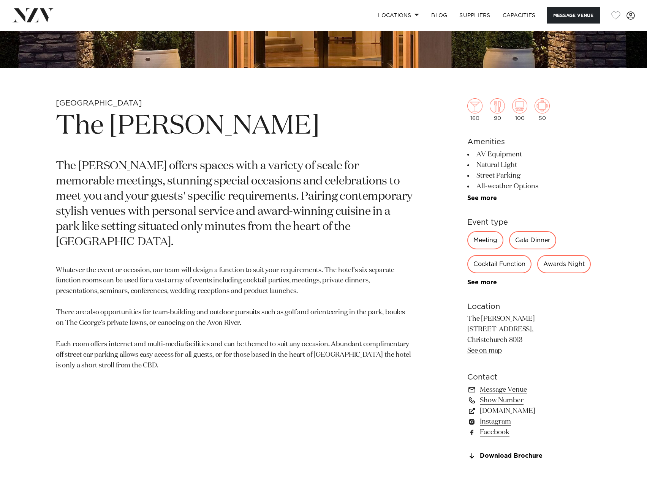
click at [229, 179] on p "The [PERSON_NAME] offers spaces with a variety of scale for memorable meetings,…" at bounding box center [234, 204] width 357 height 91
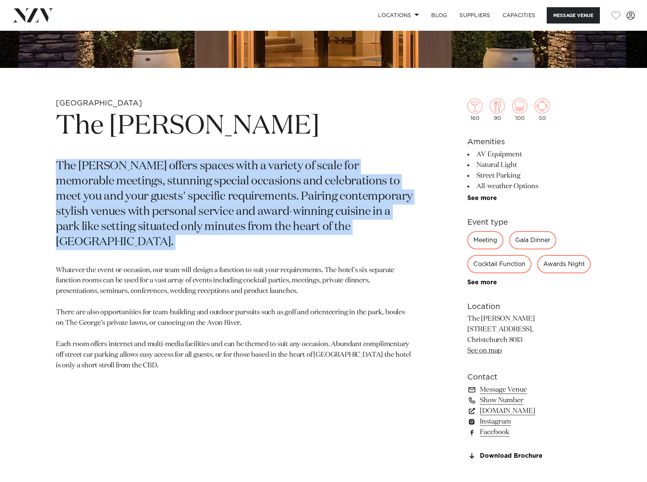
click at [229, 179] on p "The [PERSON_NAME] offers spaces with a variety of scale for memorable meetings,…" at bounding box center [234, 204] width 357 height 91
click at [318, 154] on section "Christchurch The [PERSON_NAME] The [PERSON_NAME] offers spaces with a variety o…" at bounding box center [234, 291] width 357 height 386
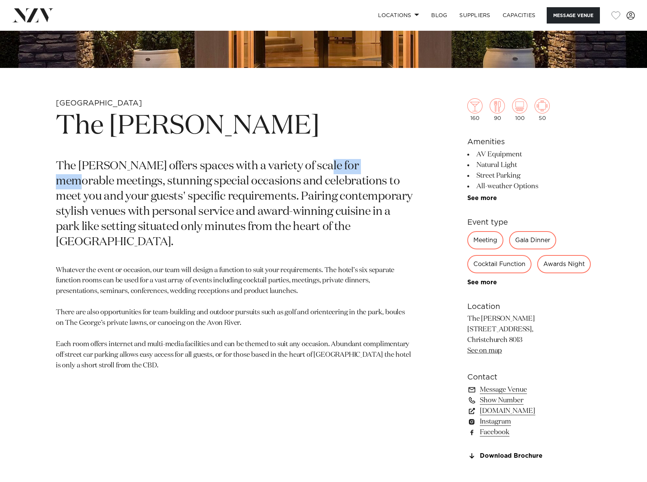
click at [318, 154] on section "Christchurch The George The George offers spaces with a variety of scale for me…" at bounding box center [234, 291] width 357 height 386
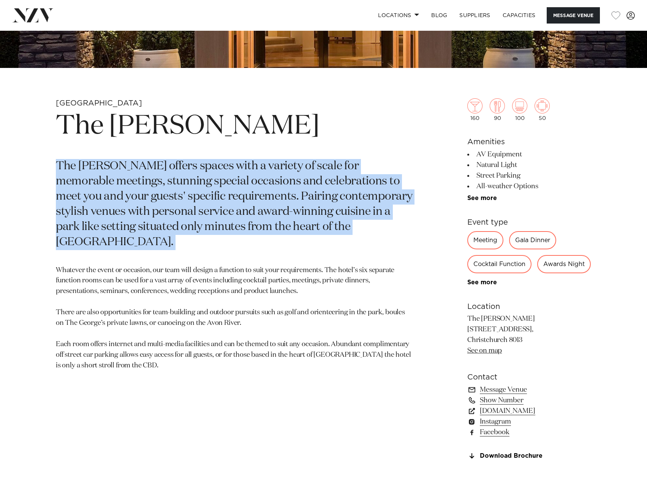
click at [318, 154] on section "Christchurch The George The George offers spaces with a variety of scale for me…" at bounding box center [234, 291] width 357 height 386
click at [353, 145] on section "Christchurch The George The George offers spaces with a variety of scale for me…" at bounding box center [234, 291] width 357 height 386
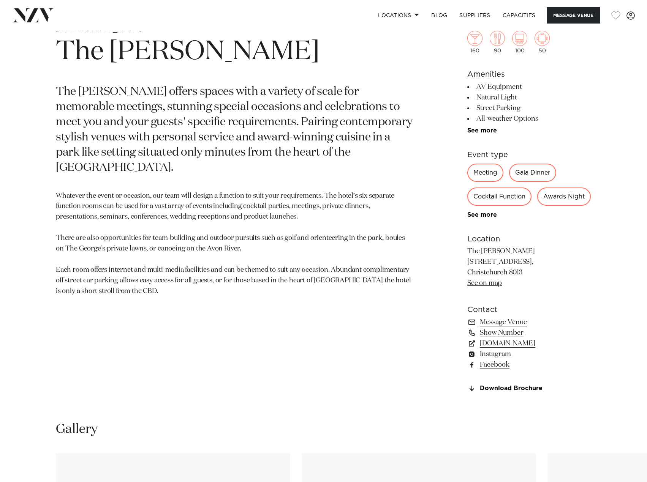
scroll to position [380, 0]
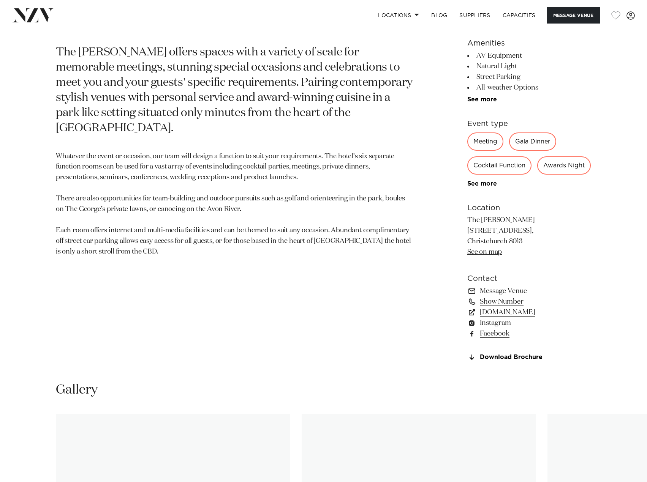
click at [193, 180] on p "Whatever the event or occasion, our team will design a function to suit your re…" at bounding box center [234, 205] width 357 height 106
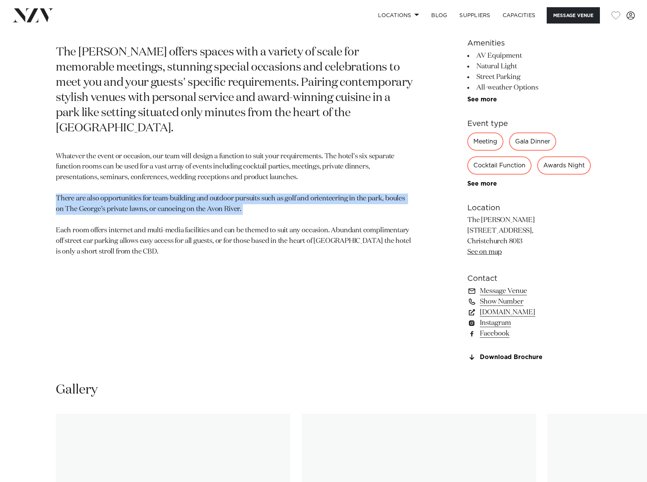
click at [193, 180] on p "Whatever the event or occasion, our team will design a function to suit your re…" at bounding box center [234, 205] width 357 height 106
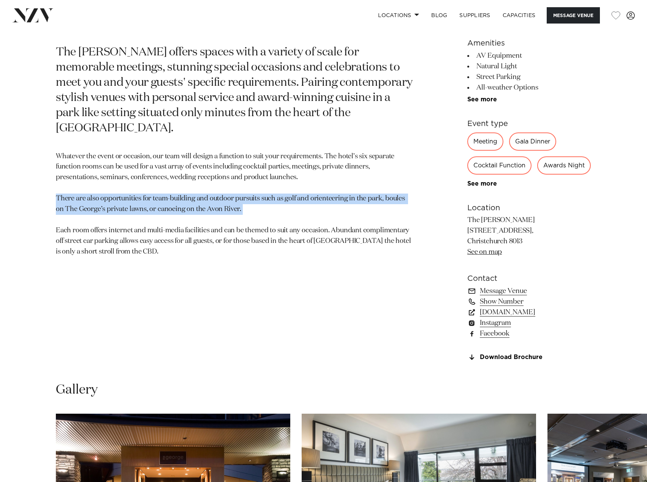
click at [100, 189] on p "Whatever the event or occasion, our team will design a function to suit your re…" at bounding box center [234, 205] width 357 height 106
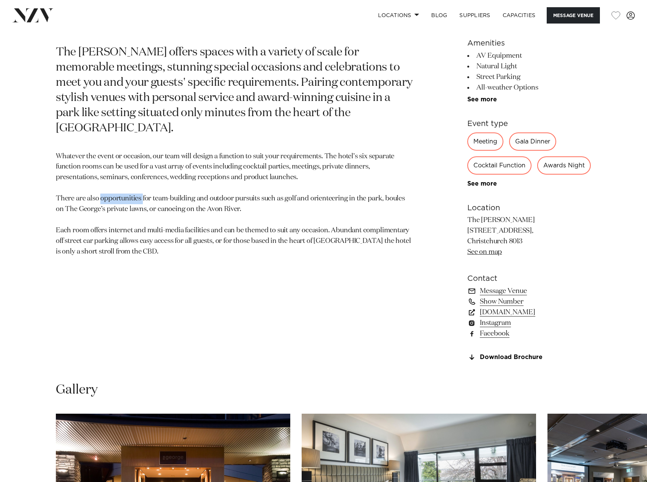
click at [100, 189] on p "Whatever the event or occasion, our team will design a function to suit your re…" at bounding box center [234, 205] width 357 height 106
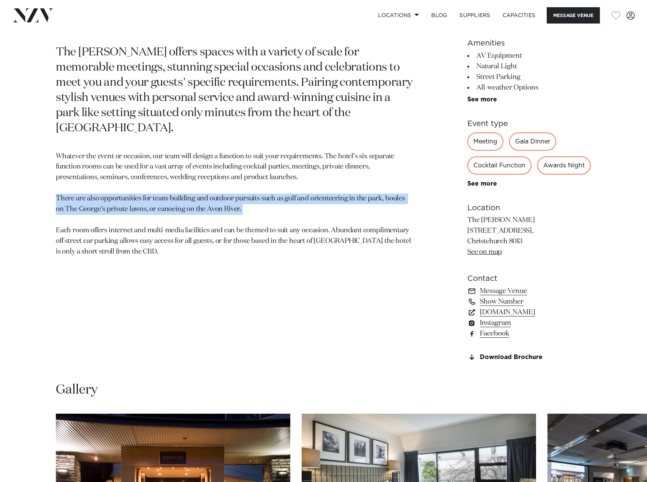
click at [100, 189] on p "Whatever the event or occasion, our team will design a function to suit your re…" at bounding box center [234, 205] width 357 height 106
click at [162, 187] on p "Whatever the event or occasion, our team will design a function to suit your re…" at bounding box center [234, 205] width 357 height 106
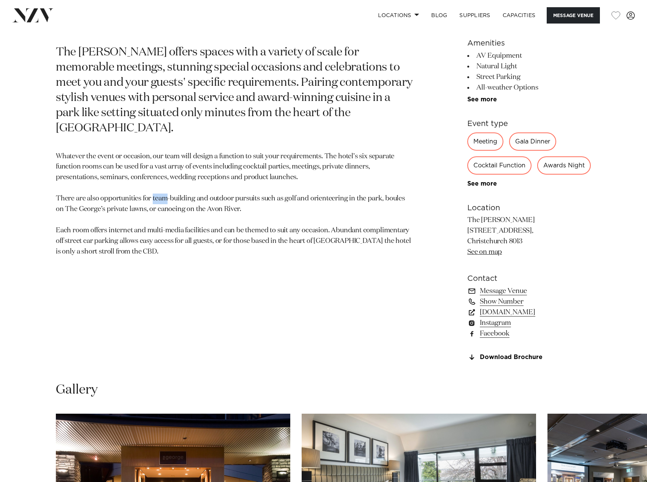
click at [162, 187] on p "Whatever the event or occasion, our team will design a function to suit your re…" at bounding box center [234, 205] width 357 height 106
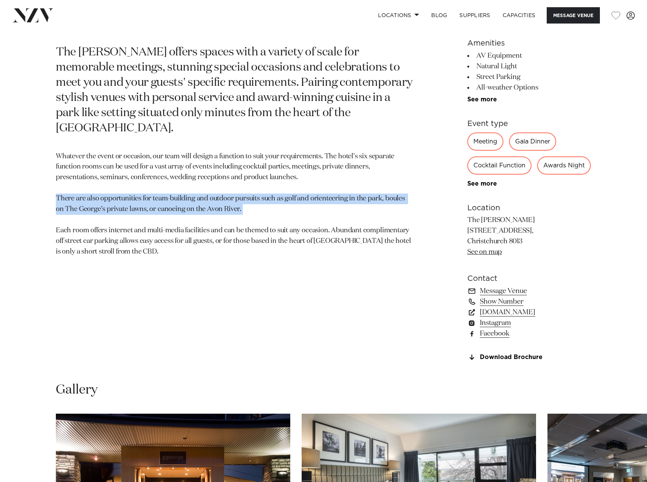
click at [162, 187] on p "Whatever the event or occasion, our team will design a function to suit your re…" at bounding box center [234, 205] width 357 height 106
click at [206, 185] on p "Whatever the event or occasion, our team will design a function to suit your re…" at bounding box center [234, 205] width 357 height 106
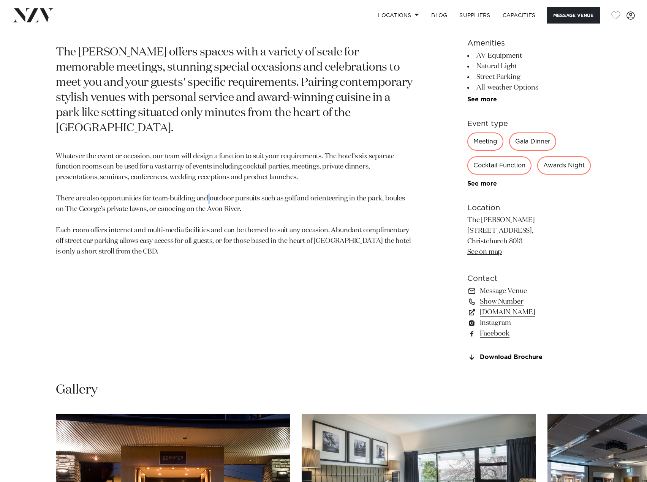
click at [206, 185] on p "Whatever the event or occasion, our team will design a function to suit your re…" at bounding box center [234, 205] width 357 height 106
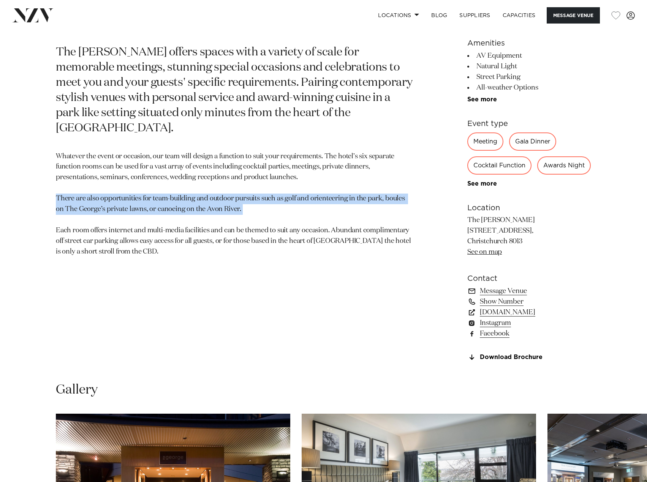
click at [206, 185] on p "Whatever the event or occasion, our team will design a function to suit your re…" at bounding box center [234, 205] width 357 height 106
click at [237, 184] on p "Whatever the event or occasion, our team will design a function to suit your re…" at bounding box center [234, 205] width 357 height 106
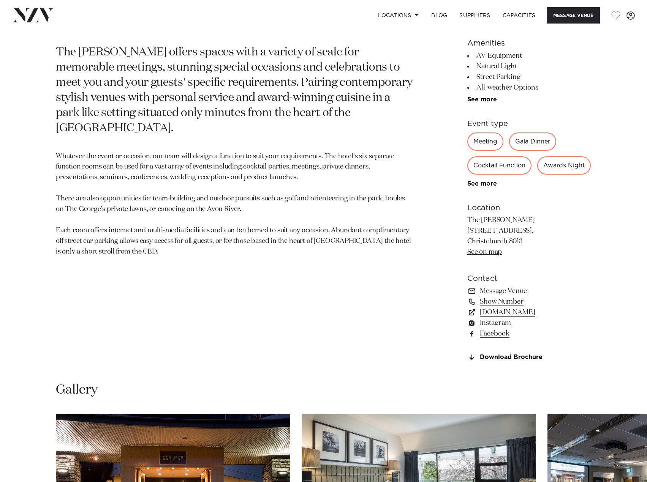
click at [187, 176] on p "Whatever the event or occasion, our team will design a function to suit your re…" at bounding box center [234, 205] width 357 height 106
click at [187, 186] on p "Whatever the event or occasion, our team will design a function to suit your re…" at bounding box center [234, 205] width 357 height 106
click at [186, 186] on p "Whatever the event or occasion, our team will design a function to suit your re…" at bounding box center [234, 205] width 357 height 106
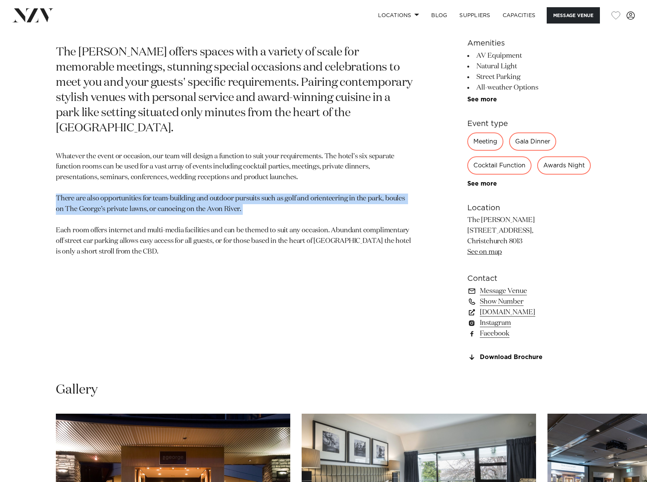
click at [186, 186] on p "Whatever the event or occasion, our team will design a function to suit your re…" at bounding box center [234, 205] width 357 height 106
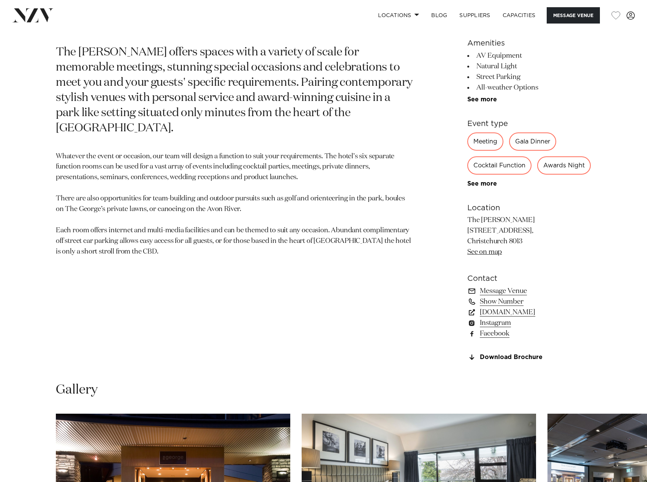
click at [194, 160] on p "Whatever the event or occasion, our team will design a function to suit your re…" at bounding box center [234, 205] width 357 height 106
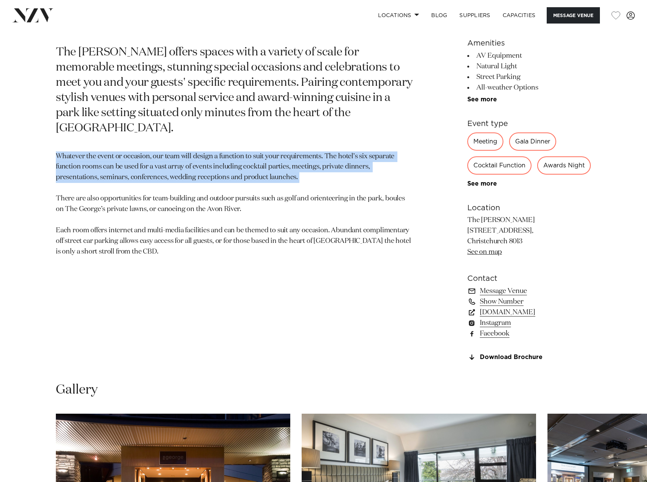
click at [194, 160] on p "Whatever the event or occasion, our team will design a function to suit your re…" at bounding box center [234, 205] width 357 height 106
click at [257, 152] on p "Whatever the event or occasion, our team will design a function to suit your re…" at bounding box center [234, 205] width 357 height 106
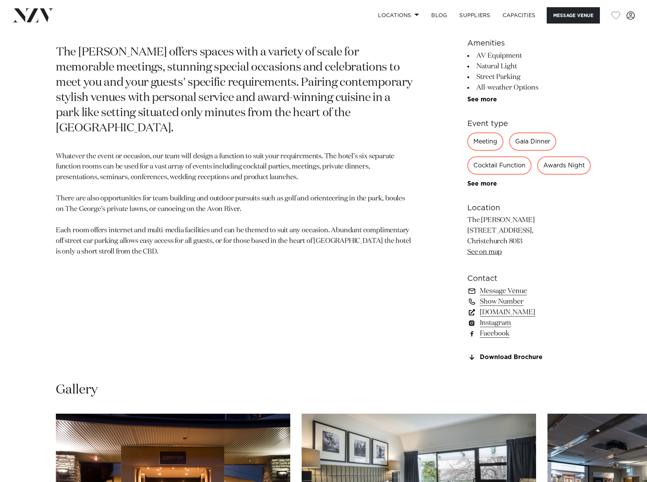
click at [523, 318] on link "www.thegeorge.com" at bounding box center [529, 312] width 124 height 11
click at [117, 189] on p "Whatever the event or occasion, our team will design a function to suit your re…" at bounding box center [234, 205] width 357 height 106
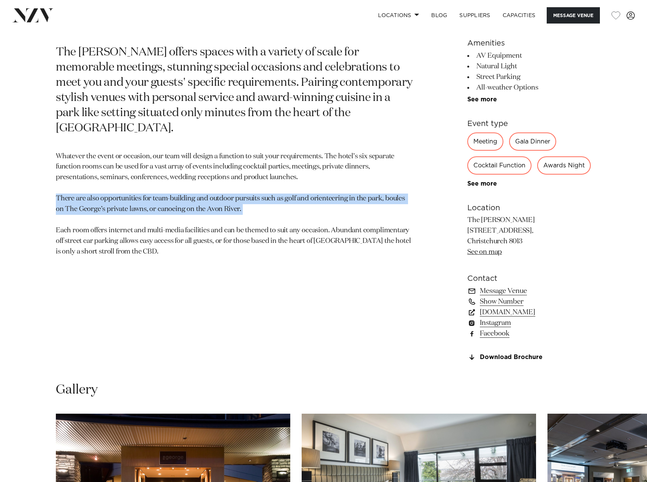
drag, startPoint x: 117, startPoint y: 189, endPoint x: 233, endPoint y: 193, distance: 116.7
click at [119, 190] on p "Whatever the event or occasion, our team will design a function to suit your re…" at bounding box center [234, 205] width 357 height 106
click at [242, 192] on p "Whatever the event or occasion, our team will design a function to suit your re…" at bounding box center [234, 205] width 357 height 106
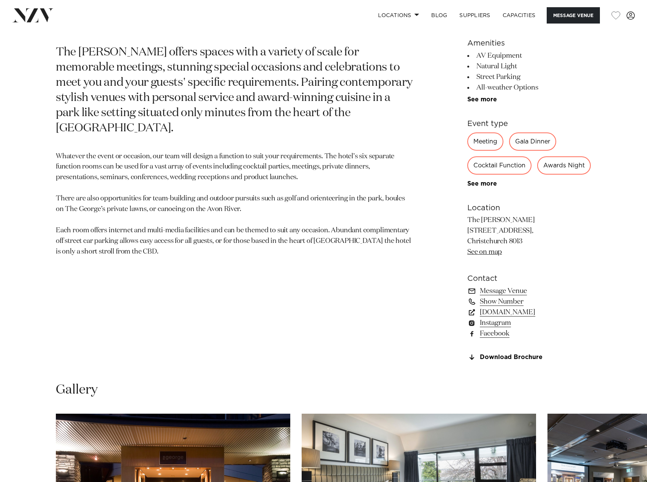
click at [123, 217] on p "Whatever the event or occasion, our team will design a function to suit your re…" at bounding box center [234, 205] width 357 height 106
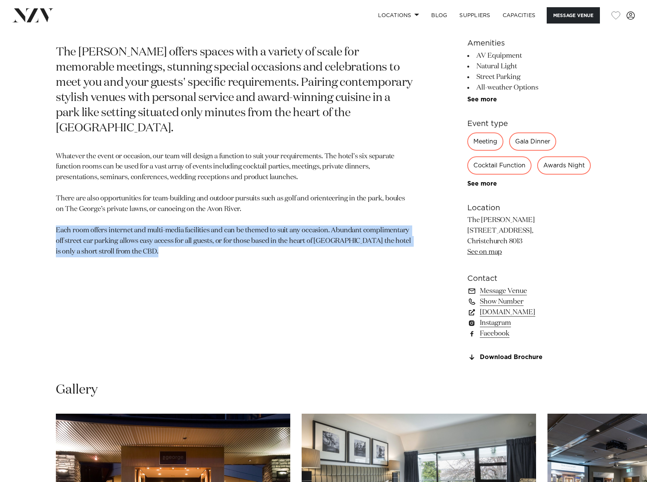
click at [123, 217] on p "Whatever the event or occasion, our team will design a function to suit your re…" at bounding box center [234, 205] width 357 height 106
click at [185, 213] on p "Whatever the event or occasion, our team will design a function to suit your re…" at bounding box center [234, 205] width 357 height 106
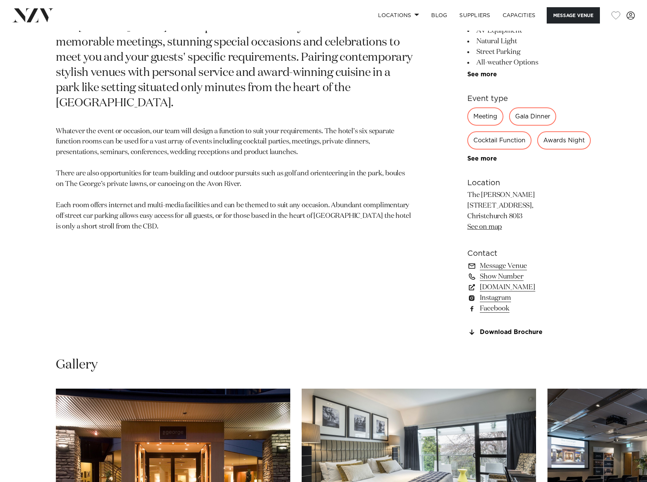
scroll to position [418, 0]
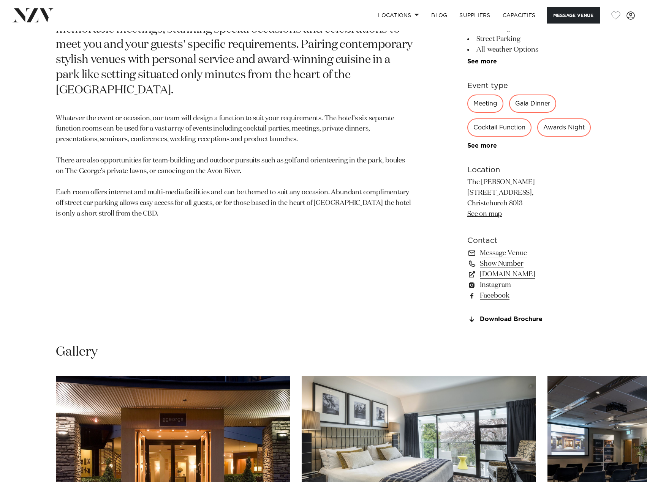
click at [191, 185] on p "Whatever the event or occasion, our team will design a function to suit your re…" at bounding box center [234, 167] width 357 height 106
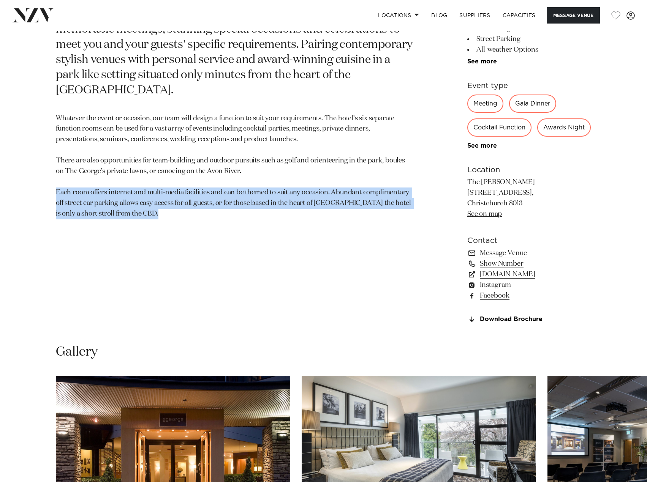
drag, startPoint x: 191, startPoint y: 185, endPoint x: 298, endPoint y: 169, distance: 107.8
click at [192, 185] on p "Whatever the event or occasion, our team will design a function to suit your re…" at bounding box center [234, 167] width 357 height 106
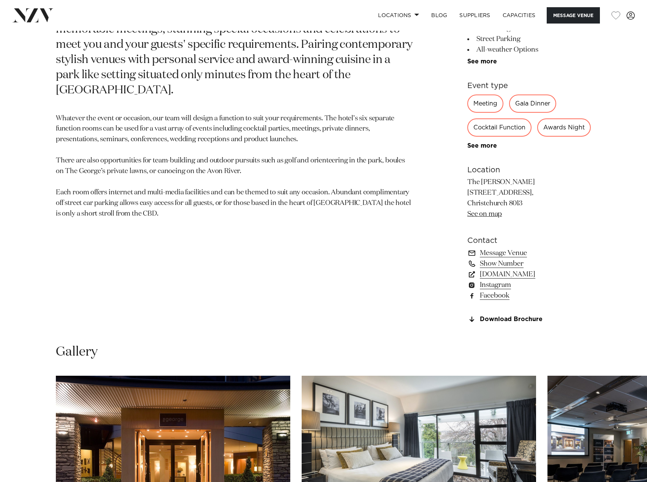
click at [304, 168] on p "Whatever the event or occasion, our team will design a function to suit your re…" at bounding box center [234, 167] width 357 height 106
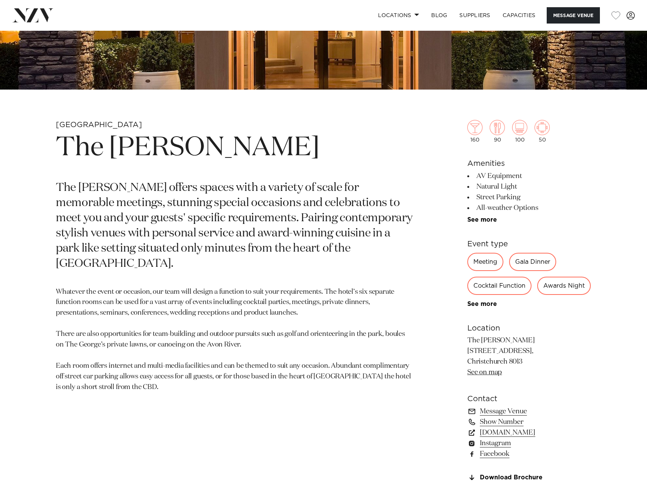
scroll to position [152, 0]
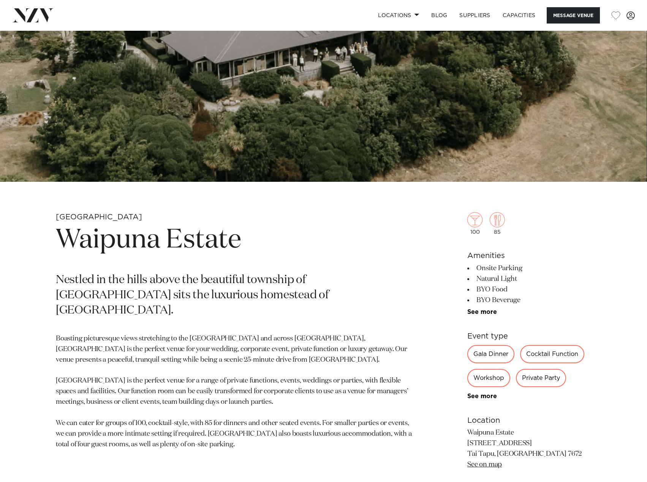
scroll to position [228, 0]
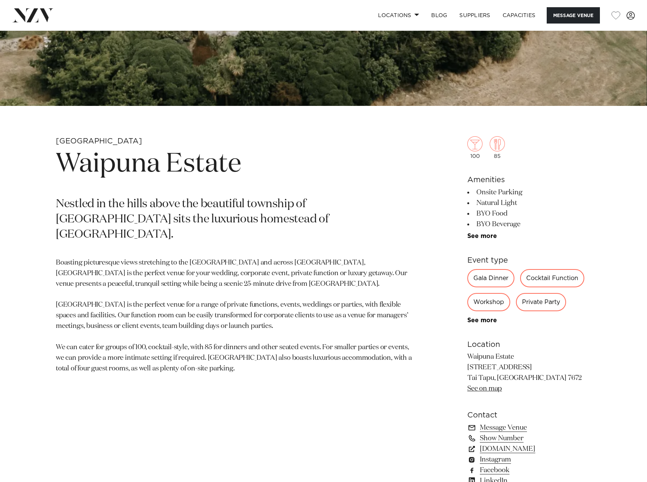
click at [296, 199] on p "Nestled in the hills above the beautiful township of [GEOGRAPHIC_DATA] sits the…" at bounding box center [234, 220] width 357 height 46
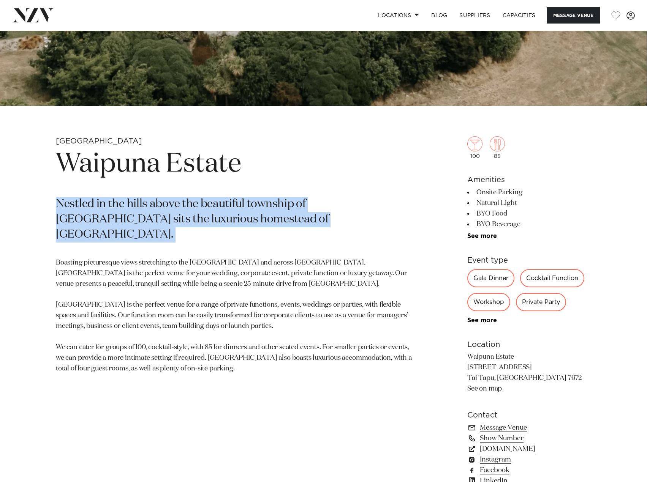
click at [296, 199] on p "Nestled in the hills above the beautiful township of [GEOGRAPHIC_DATA] sits the…" at bounding box center [234, 220] width 357 height 46
click at [373, 197] on p "Nestled in the hills above the beautiful township of [GEOGRAPHIC_DATA] sits the…" at bounding box center [234, 220] width 357 height 46
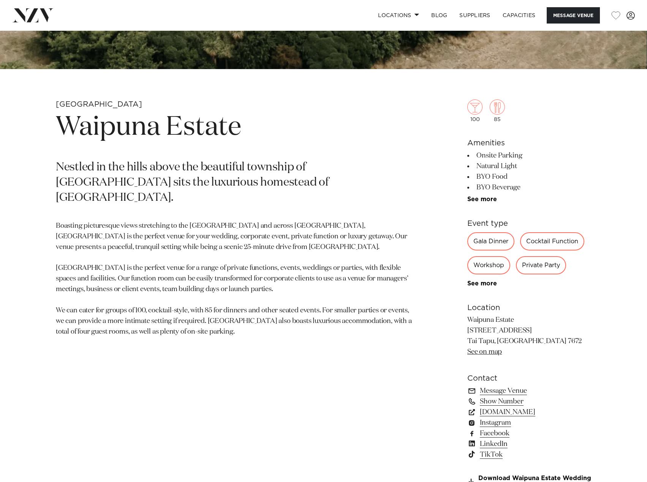
scroll to position [304, 0]
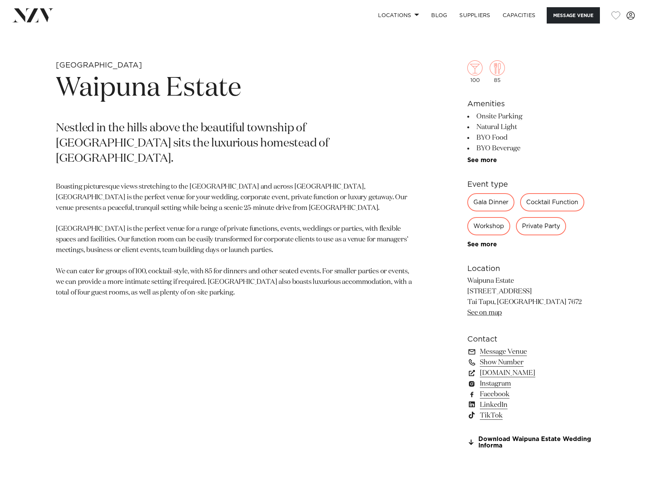
drag, startPoint x: 465, startPoint y: 281, endPoint x: 516, endPoint y: 281, distance: 50.9
click at [516, 281] on div "Christchurch Waipuna Estate Nestled in the hills above the beautiful township o…" at bounding box center [323, 266] width 635 height 413
copy p "Waipuna Estate"
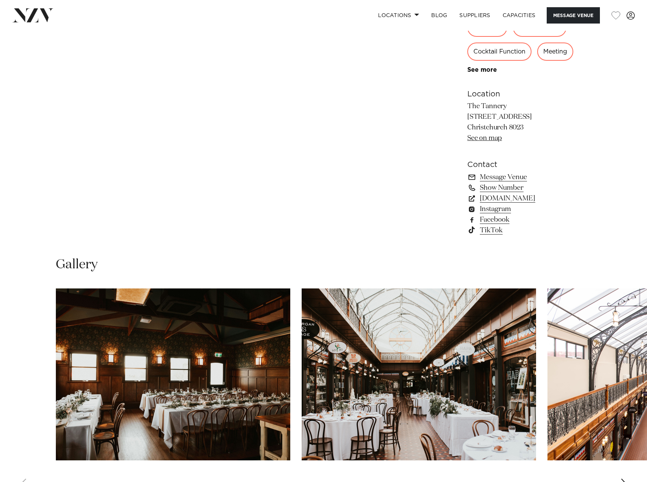
scroll to position [304, 0]
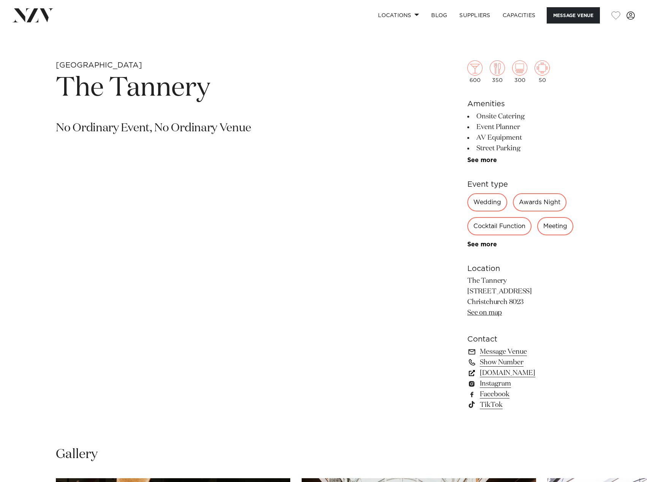
click at [514, 372] on link "[DOMAIN_NAME]" at bounding box center [529, 373] width 124 height 11
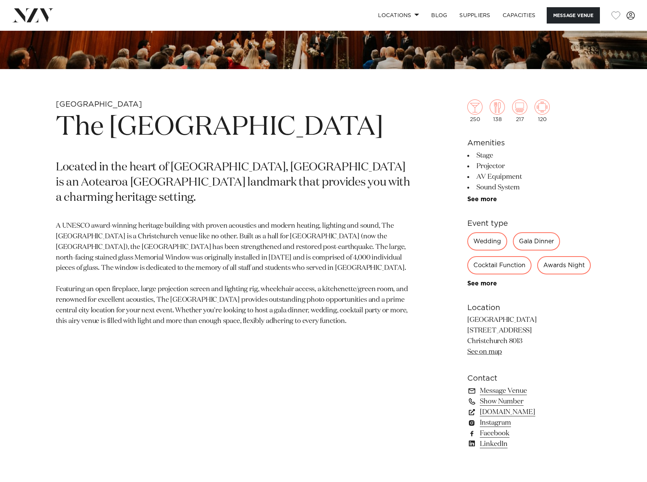
scroll to position [266, 0]
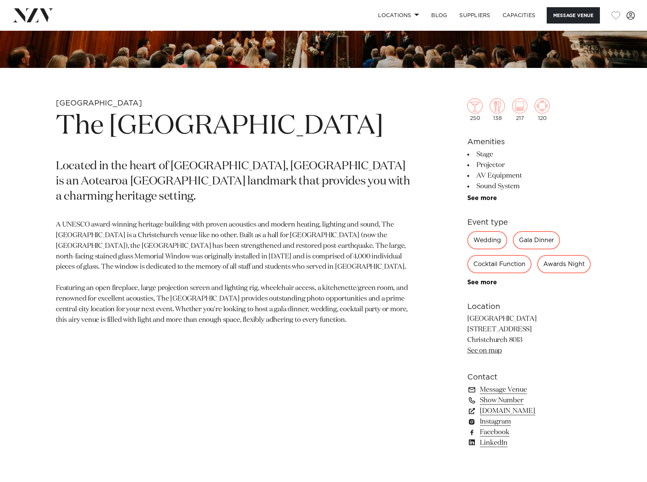
click at [489, 202] on li "See more" at bounding box center [529, 198] width 124 height 7
click at [489, 198] on link "See more" at bounding box center [496, 198] width 59 height 6
